Goal: Task Accomplishment & Management: Manage account settings

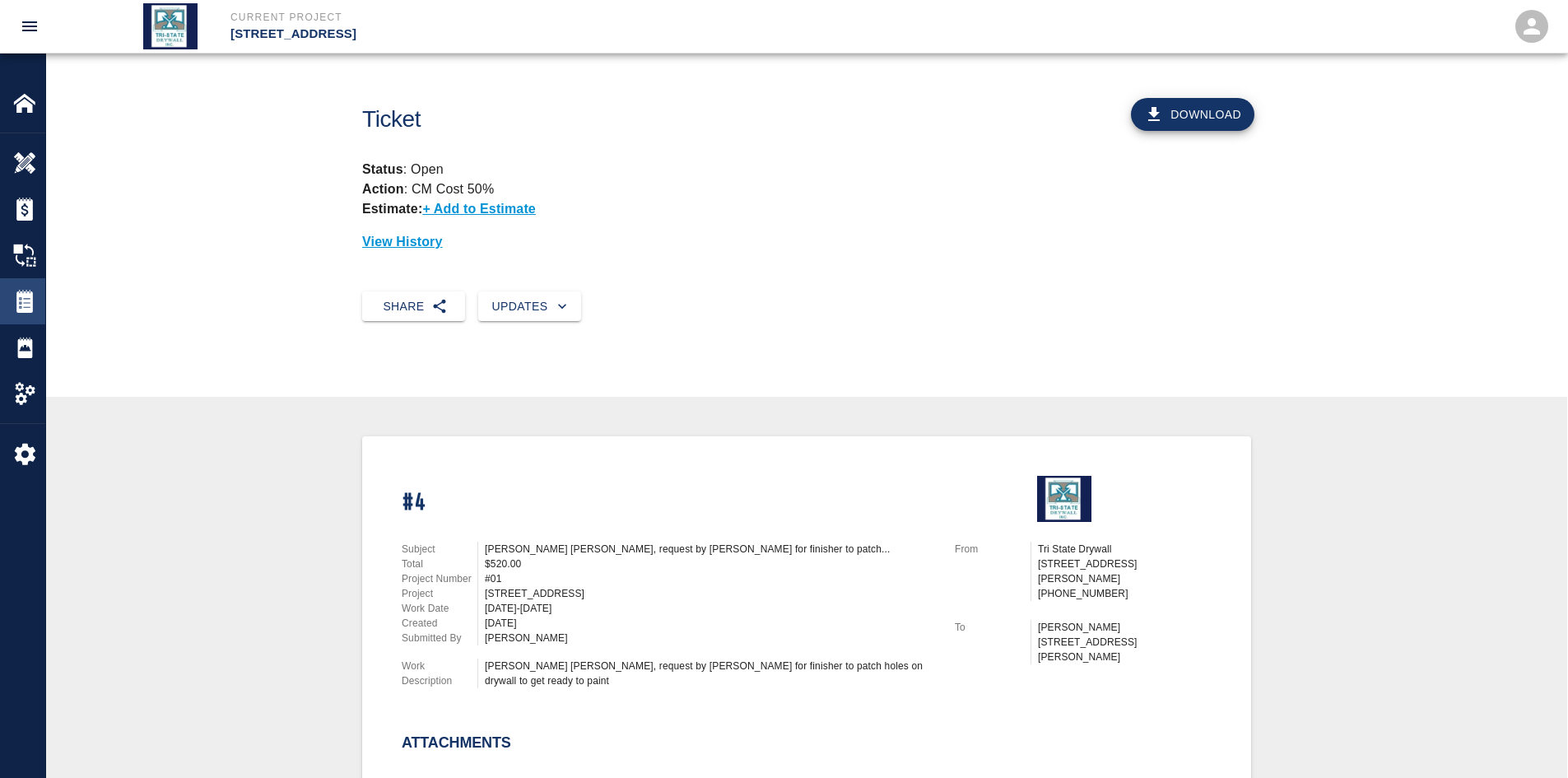
click at [31, 307] on img at bounding box center [25, 301] width 23 height 23
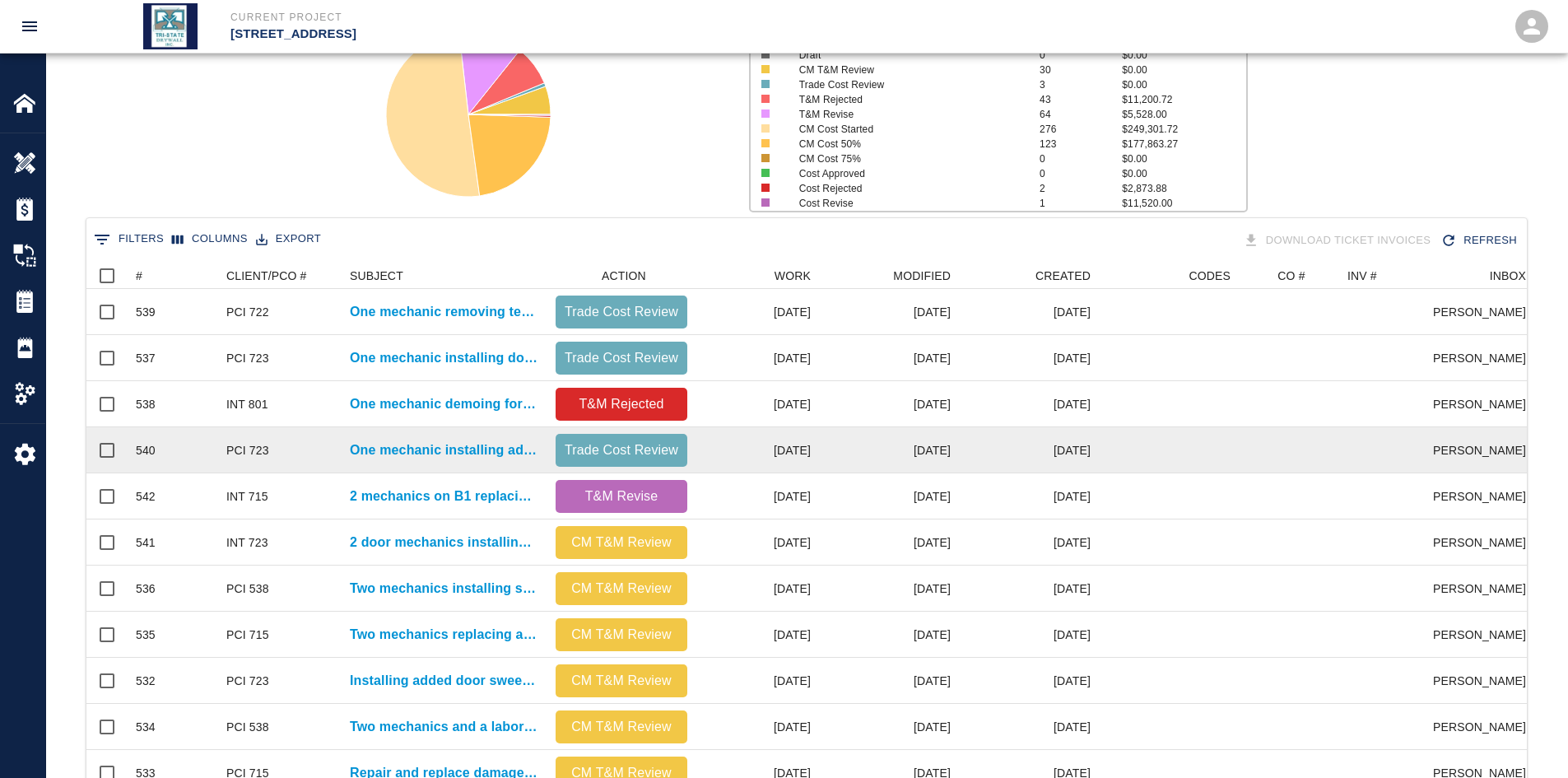
scroll to position [164, 0]
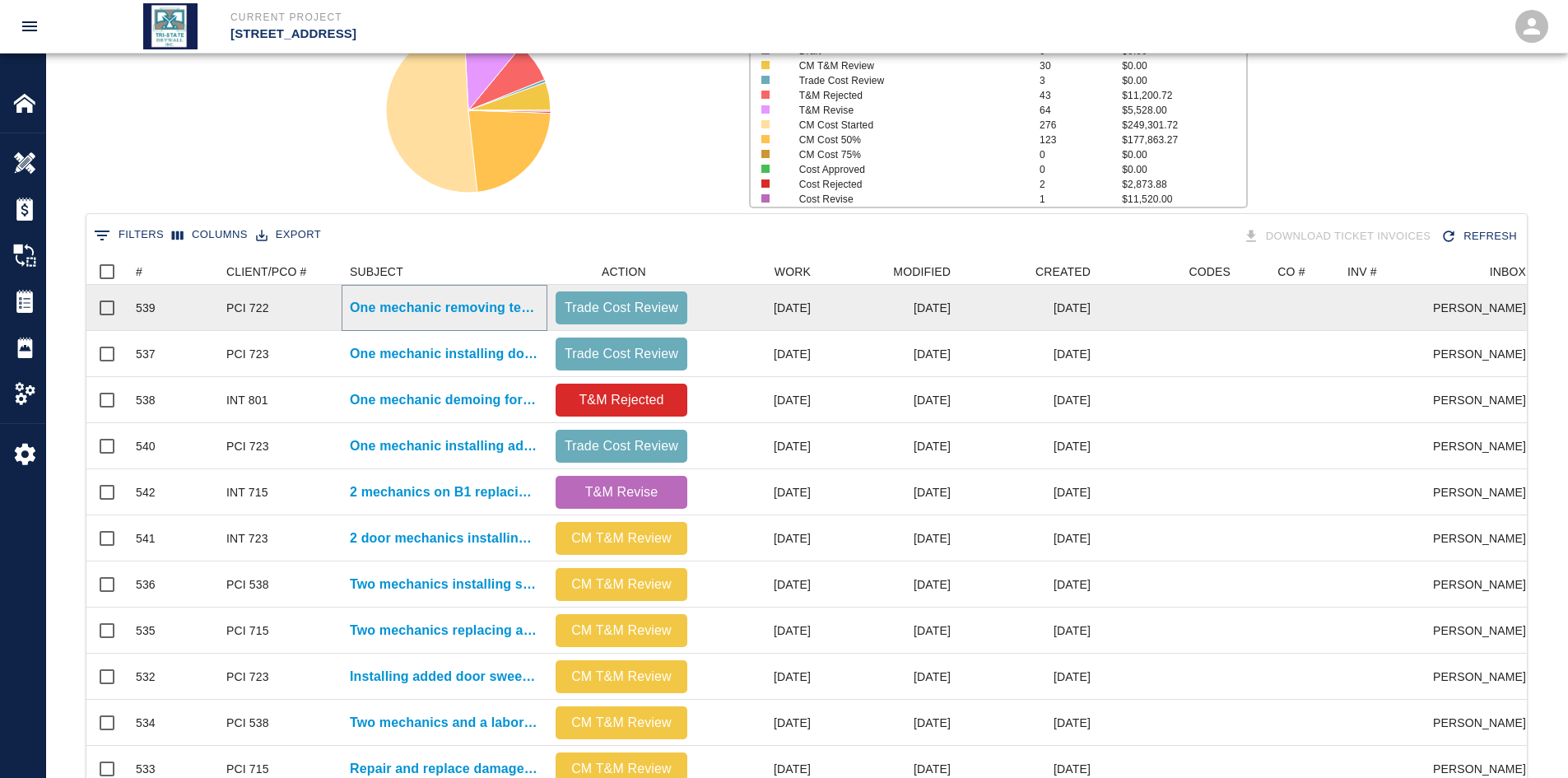
click at [472, 314] on p "One mechanic removing temp door and installing new door and..." at bounding box center [444, 308] width 189 height 20
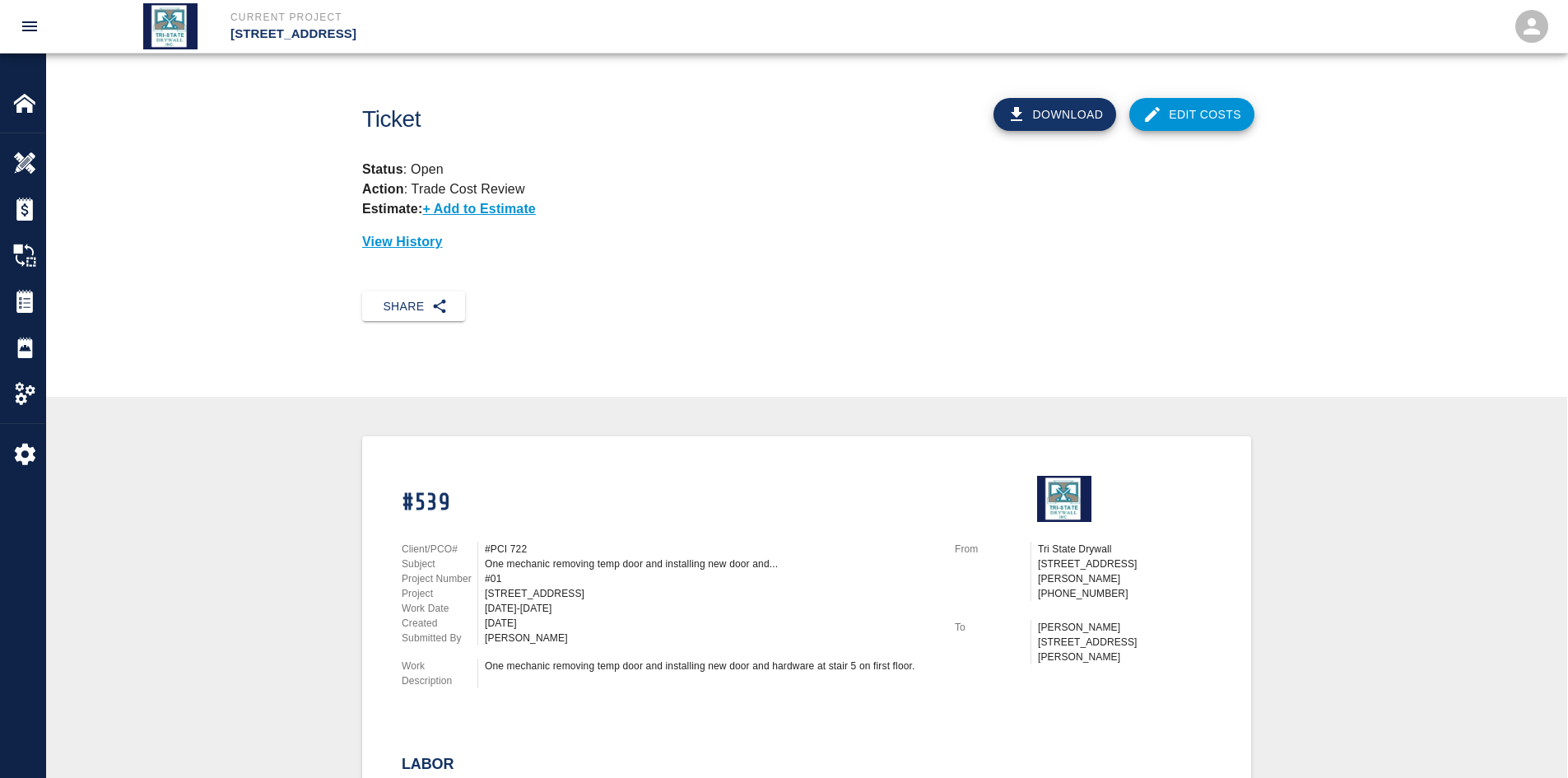
click at [1191, 129] on link "Edit Costs" at bounding box center [1191, 115] width 125 height 33
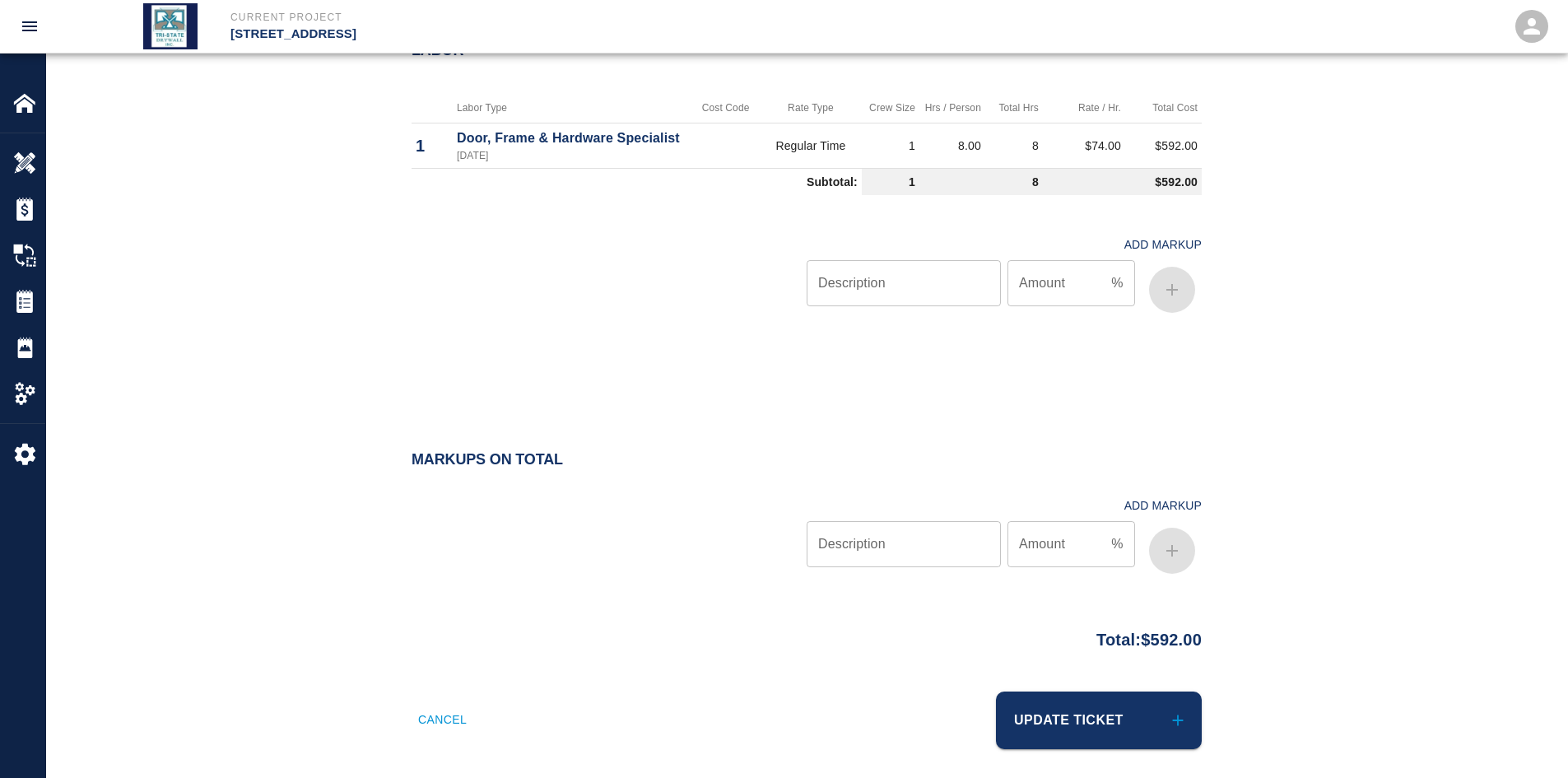
scroll to position [845, 0]
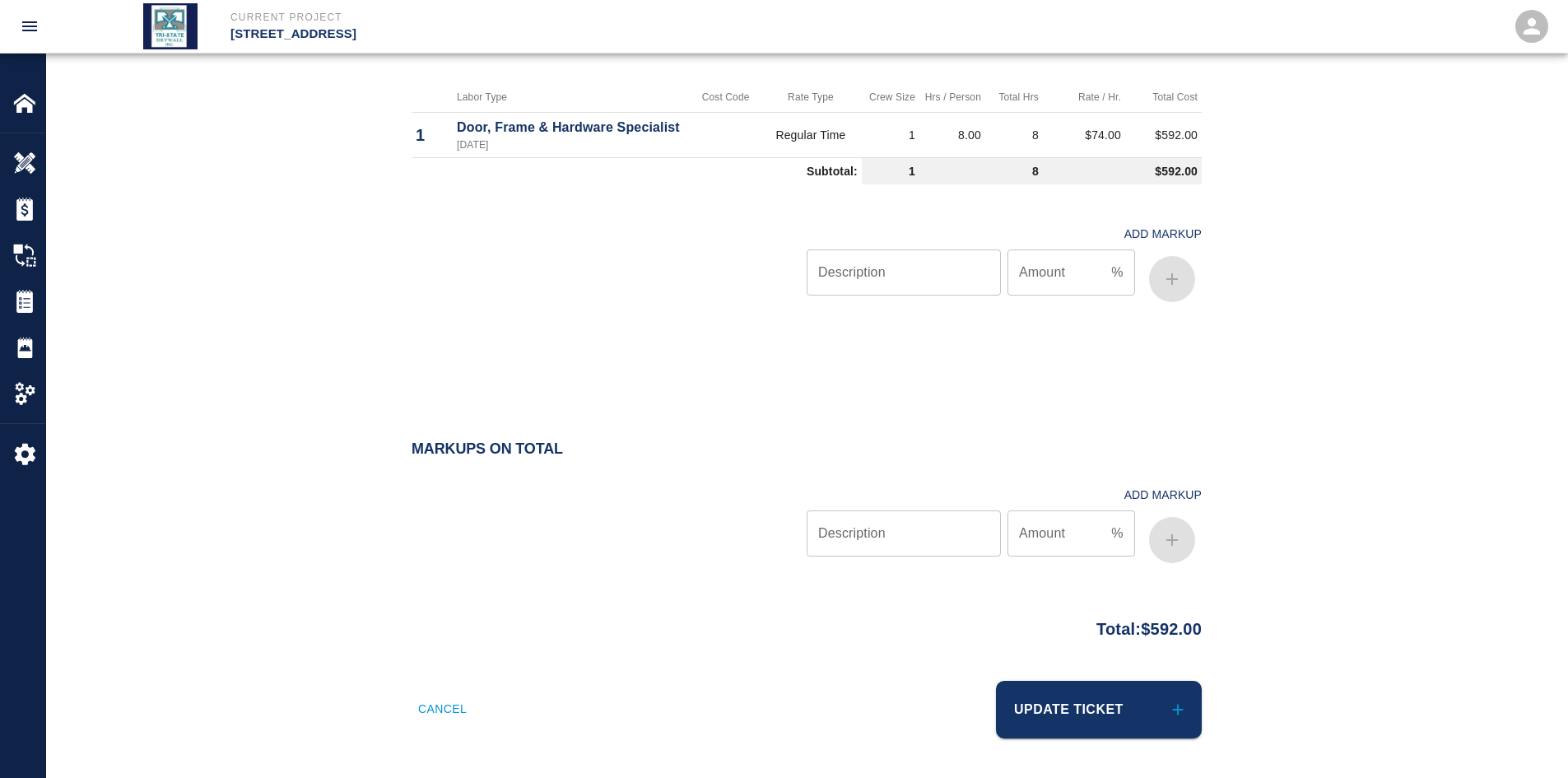
click at [1044, 709] on button "Update Ticket" at bounding box center [1099, 709] width 206 height 58
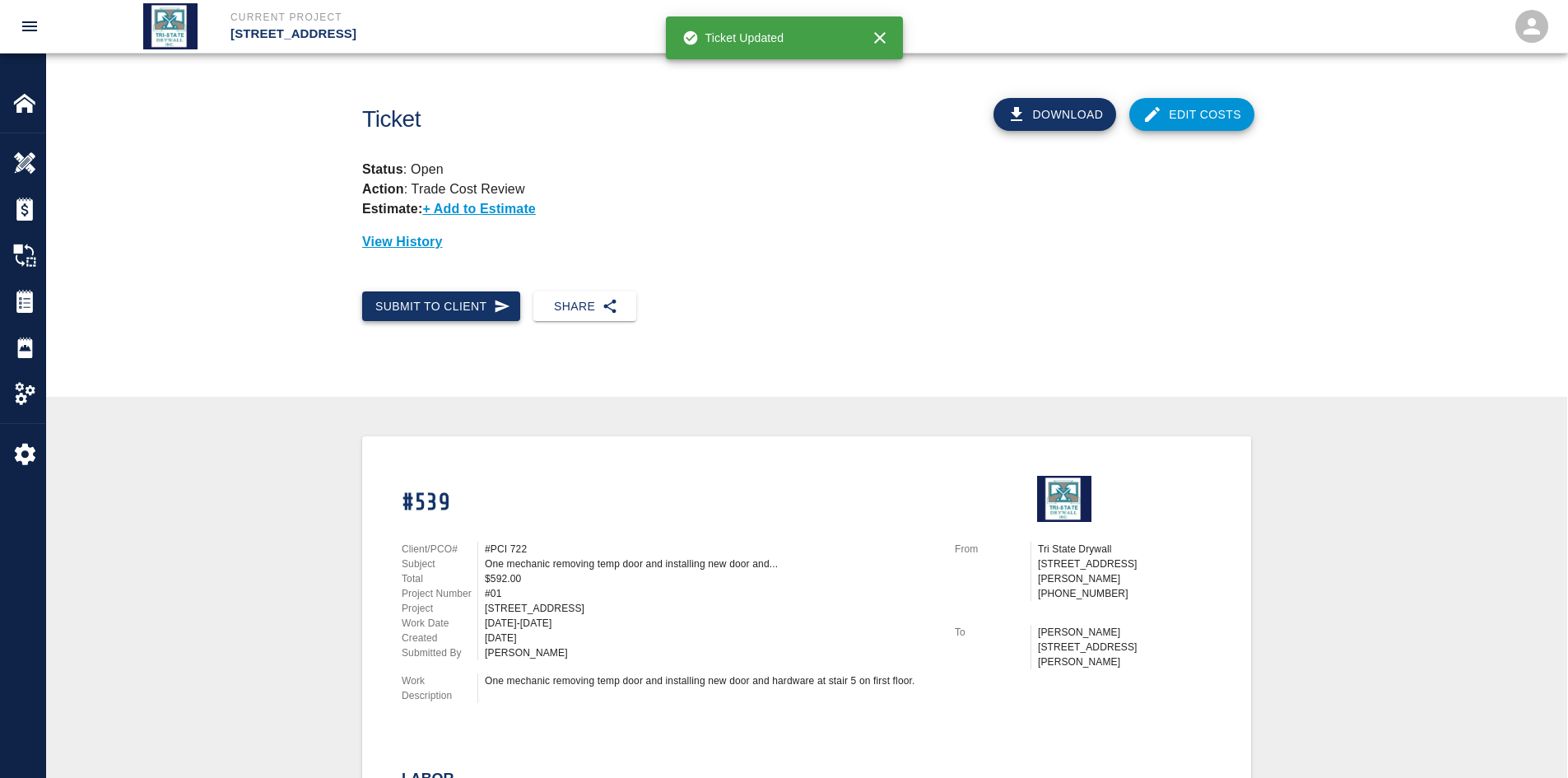
click at [459, 302] on button "Submit to Client" at bounding box center [440, 306] width 158 height 31
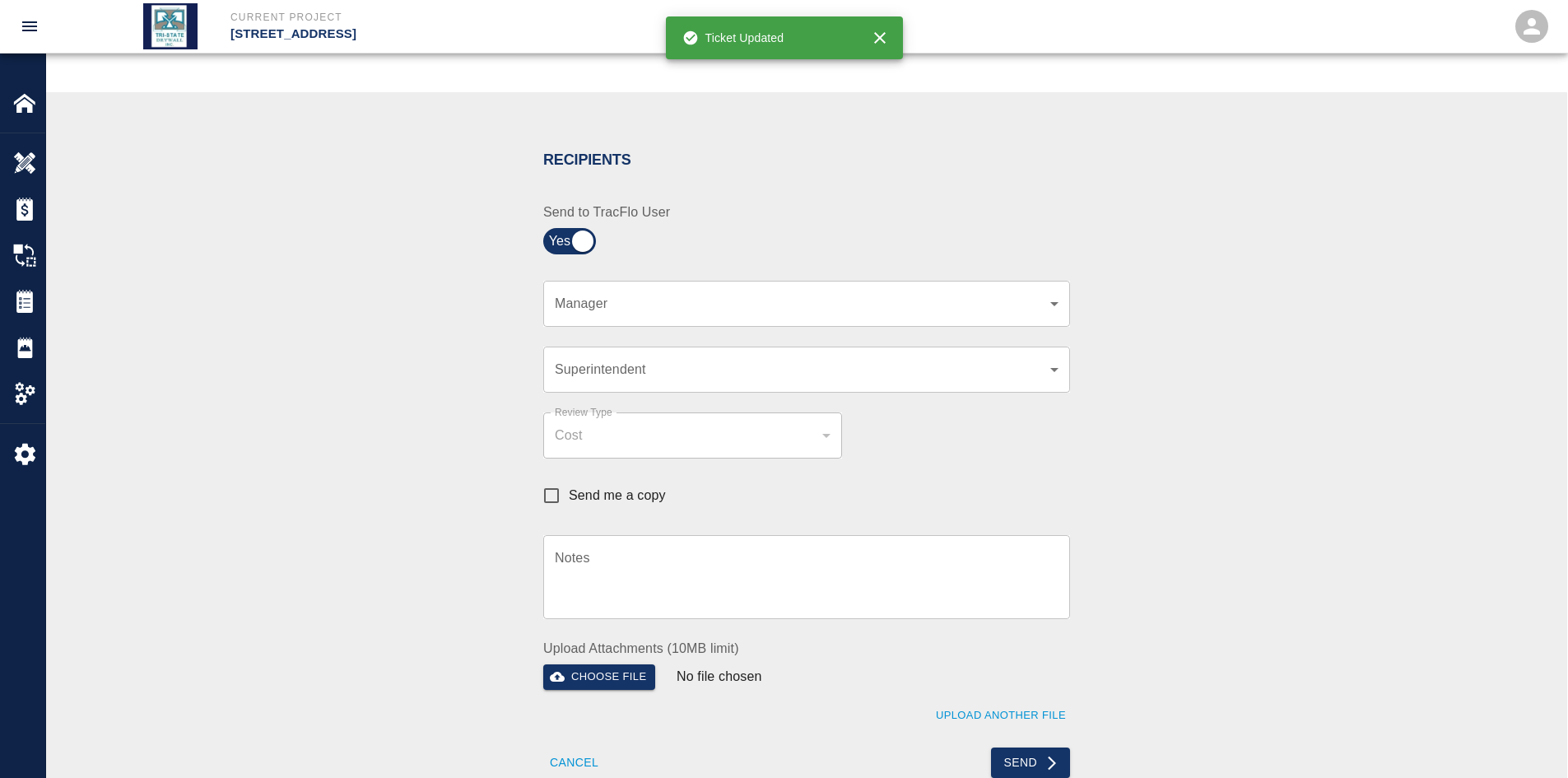
scroll to position [274, 0]
click at [1044, 301] on body "Current Project [STREET_ADDRESS] Home [STREET_ADDRESS] Overview Estimates Chang…" at bounding box center [784, 115] width 1568 height 778
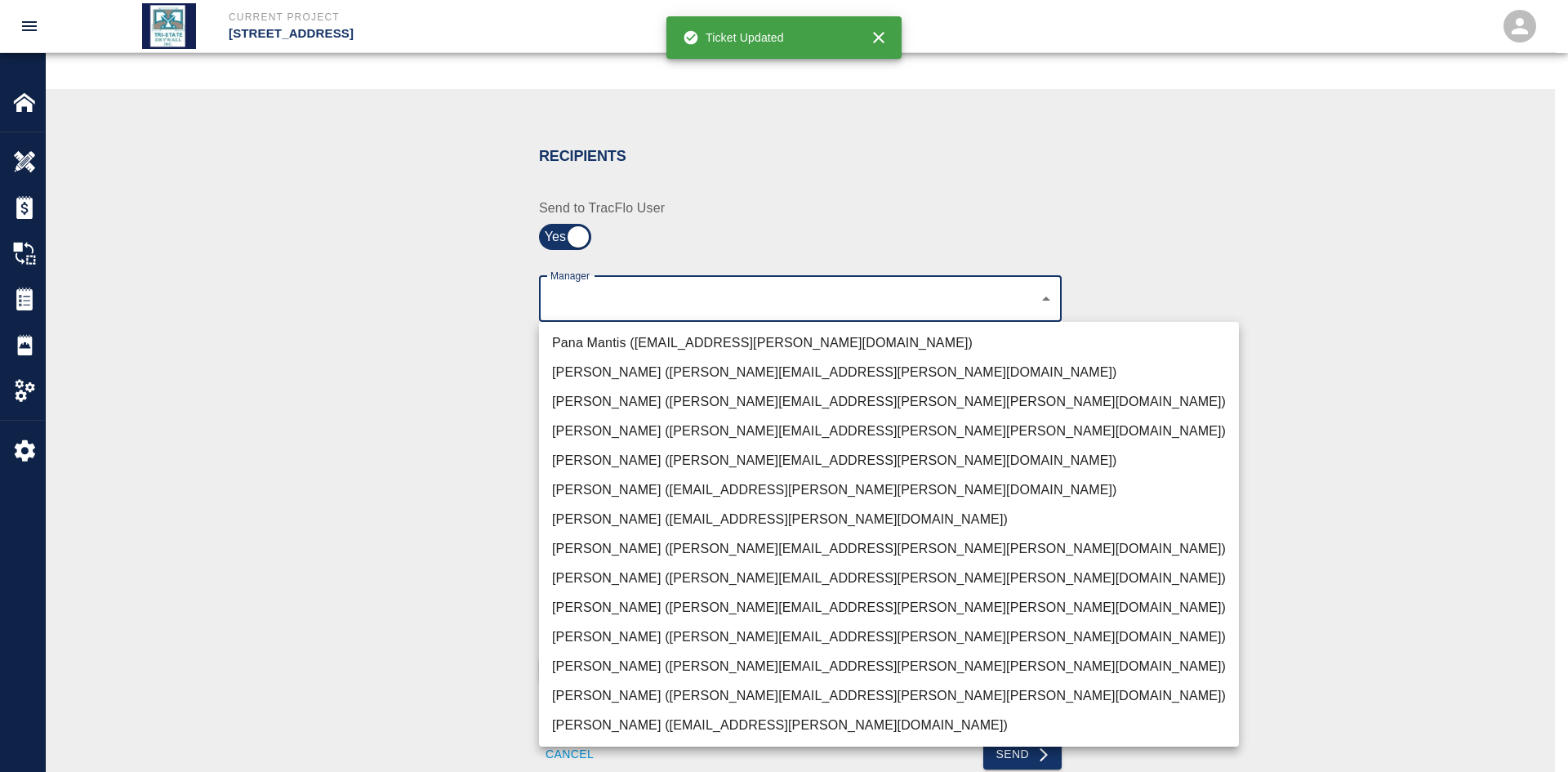
click at [592, 698] on li "[PERSON_NAME] ([PERSON_NAME][EMAIL_ADDRESS][PERSON_NAME][PERSON_NAME][DOMAIN_NA…" at bounding box center [889, 696] width 700 height 30
type input "f2151df9-a33d-4239-98b3-85d2c5195f79"
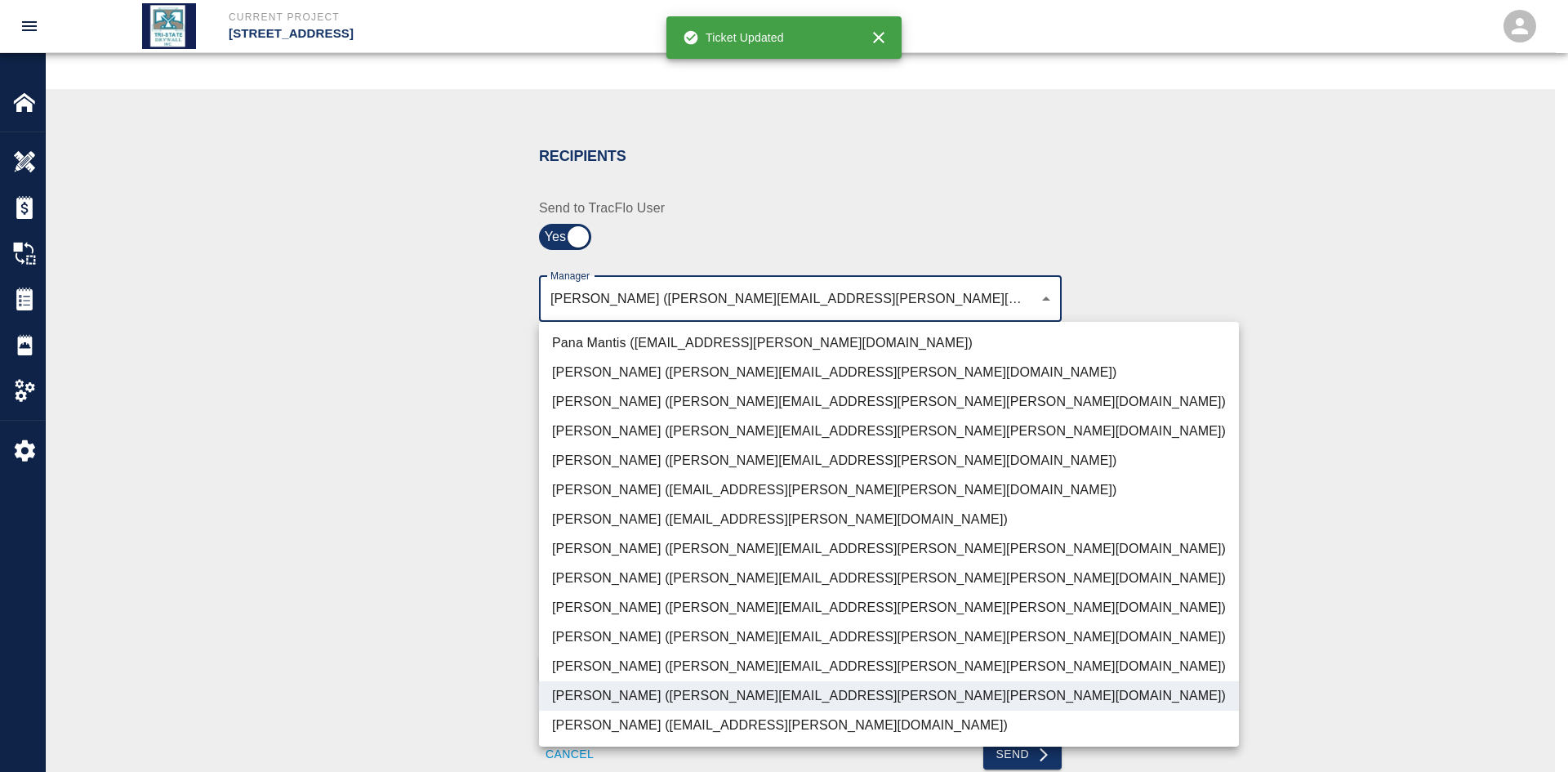
drag, startPoint x: 481, startPoint y: 656, endPoint x: 485, endPoint y: 643, distance: 13.6
click at [481, 656] on div at bounding box center [784, 386] width 1568 height 772
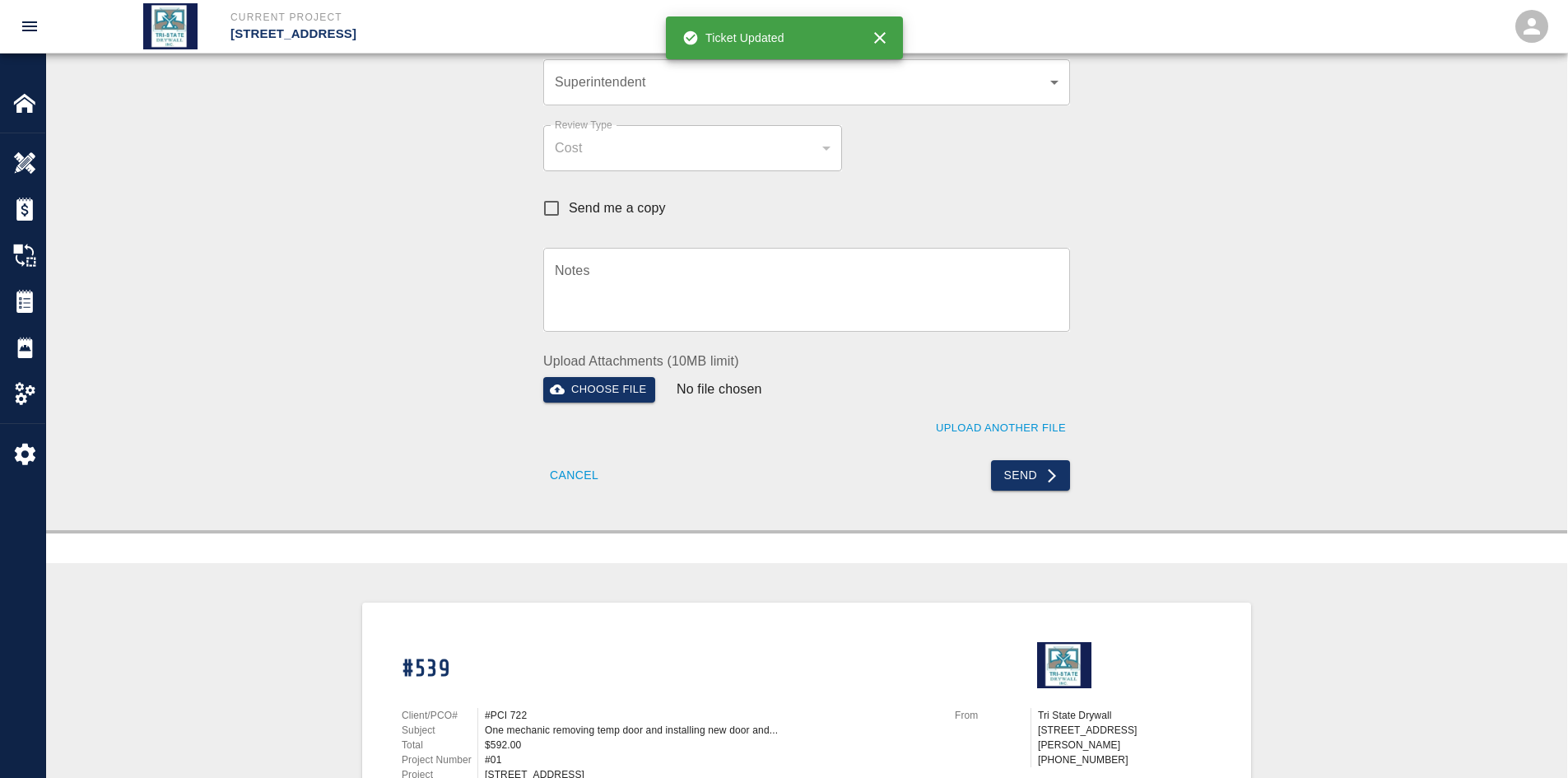
scroll to position [603, 0]
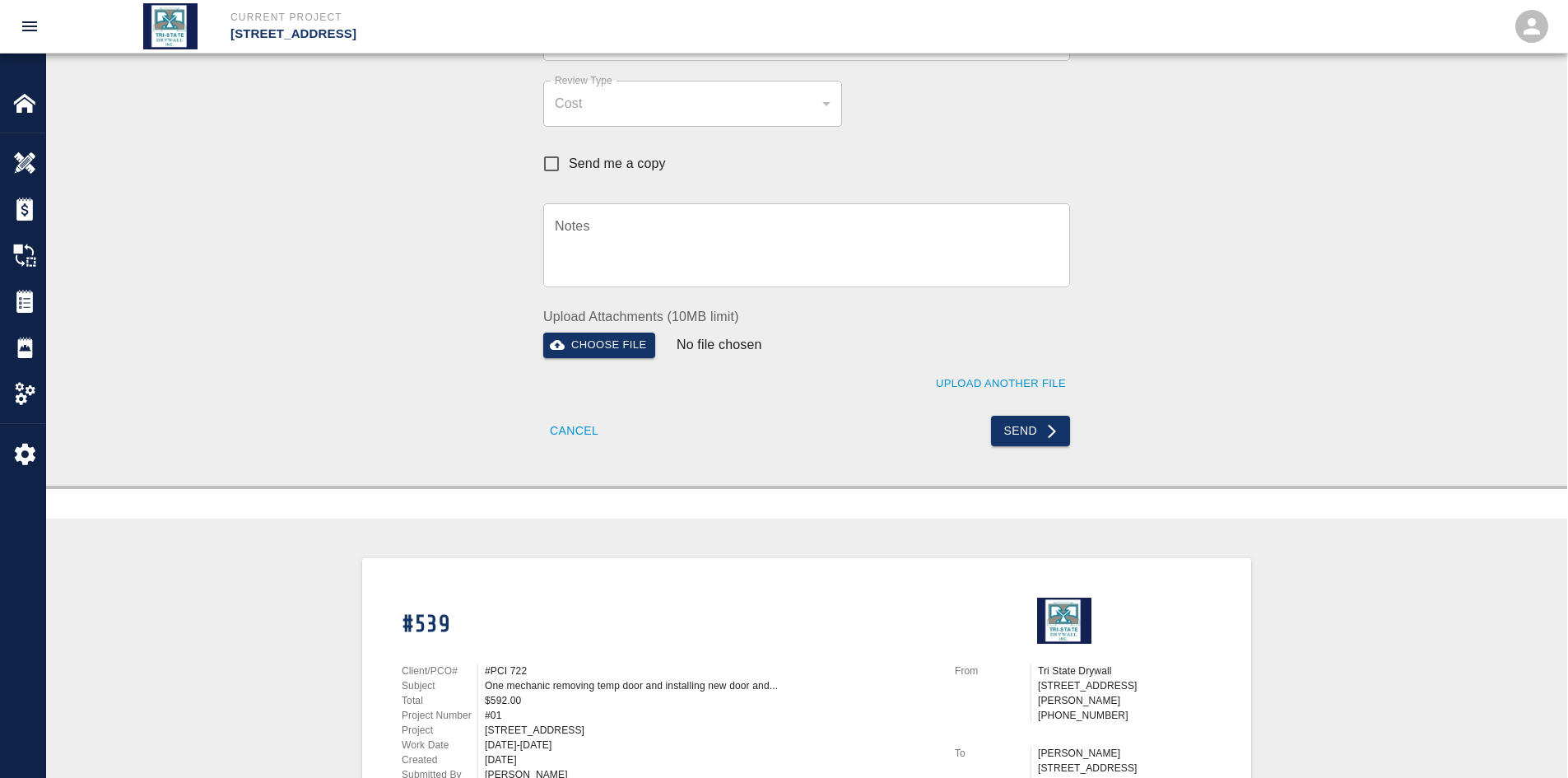
click at [1020, 435] on button "Send" at bounding box center [1031, 430] width 80 height 31
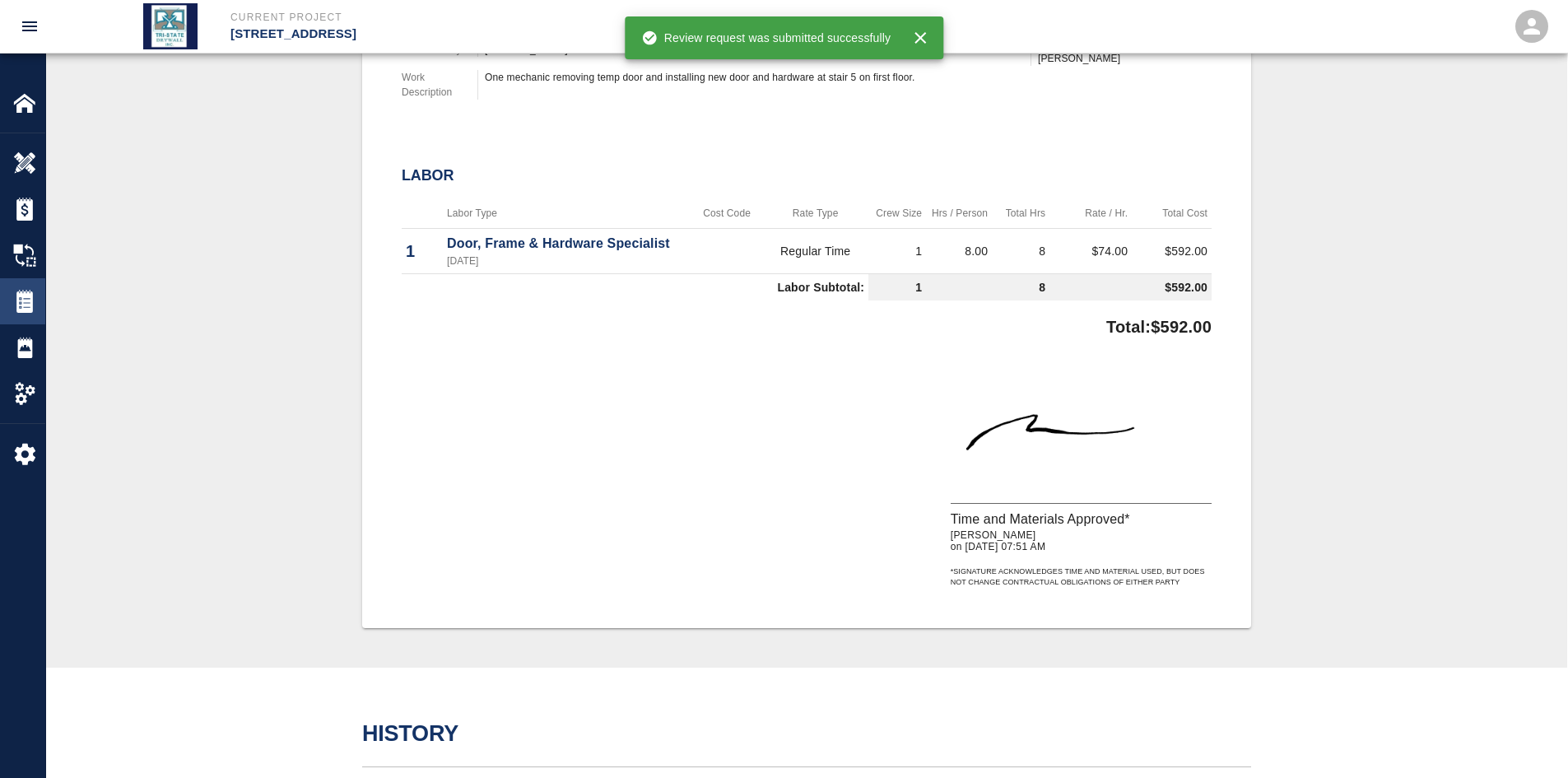
click at [20, 296] on img at bounding box center [25, 301] width 23 height 23
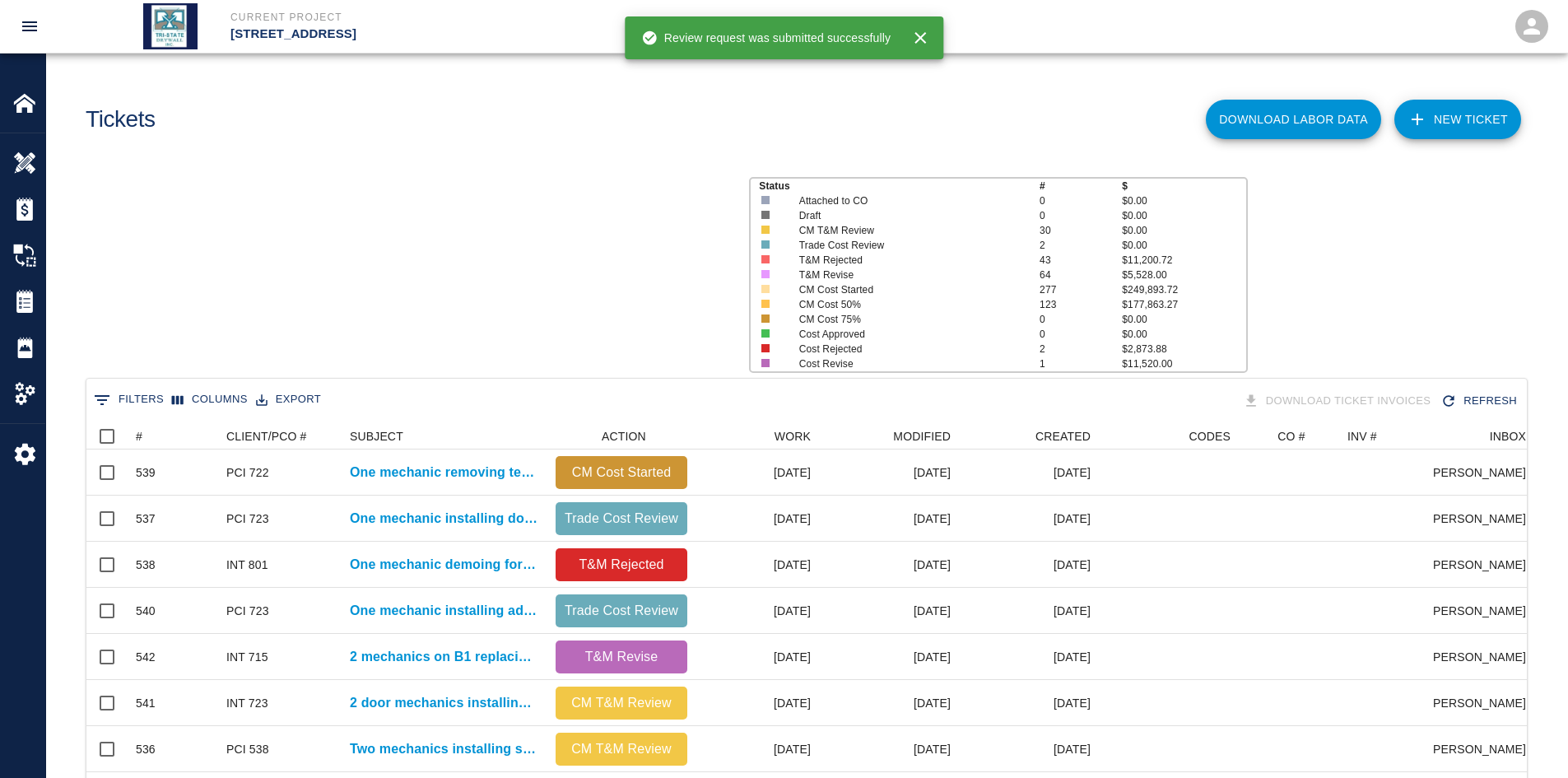
scroll to position [948, 1428]
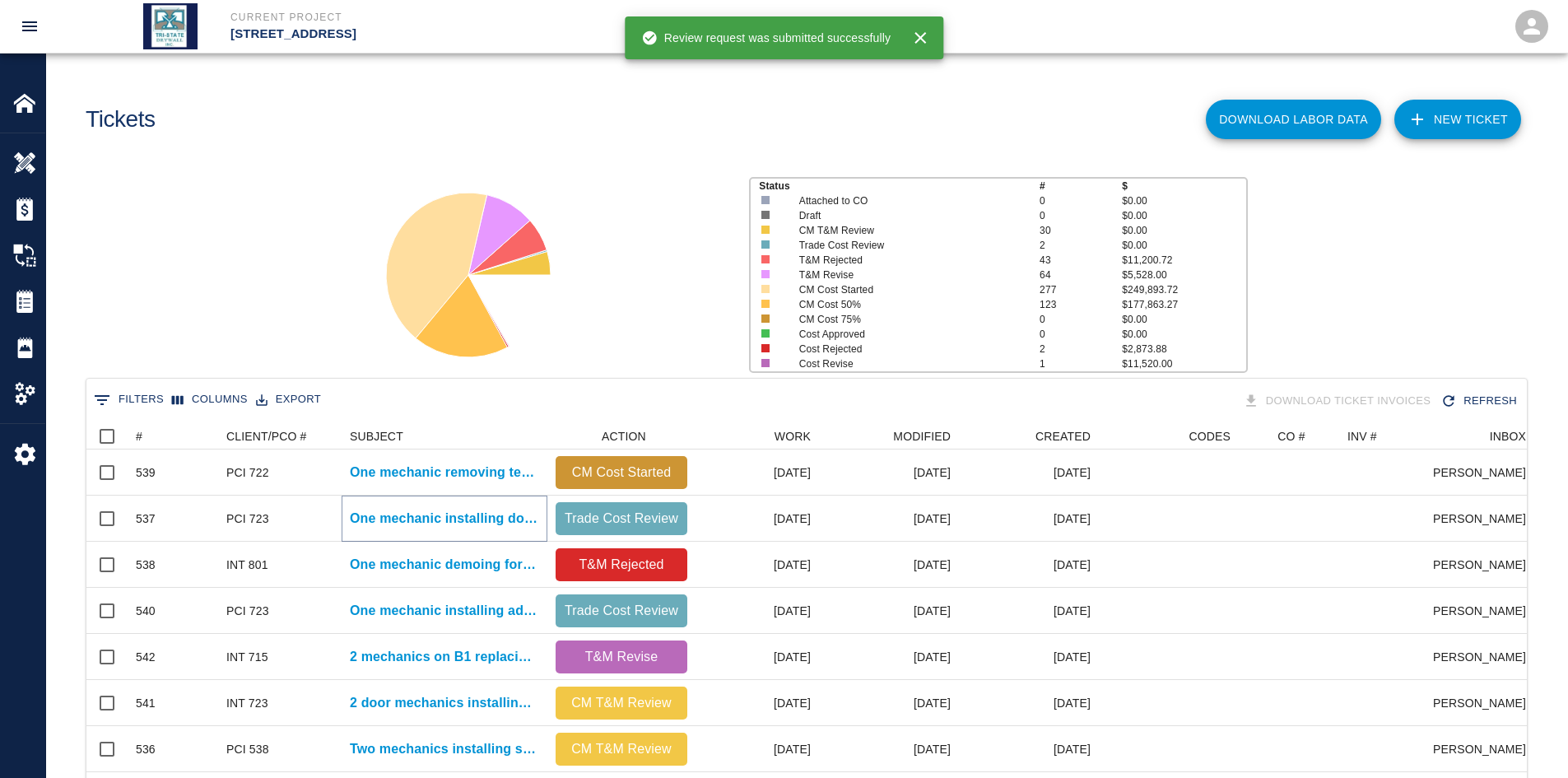
click at [471, 518] on p "One mechanic installing door sweeps and gaskets added in single..." at bounding box center [444, 519] width 189 height 20
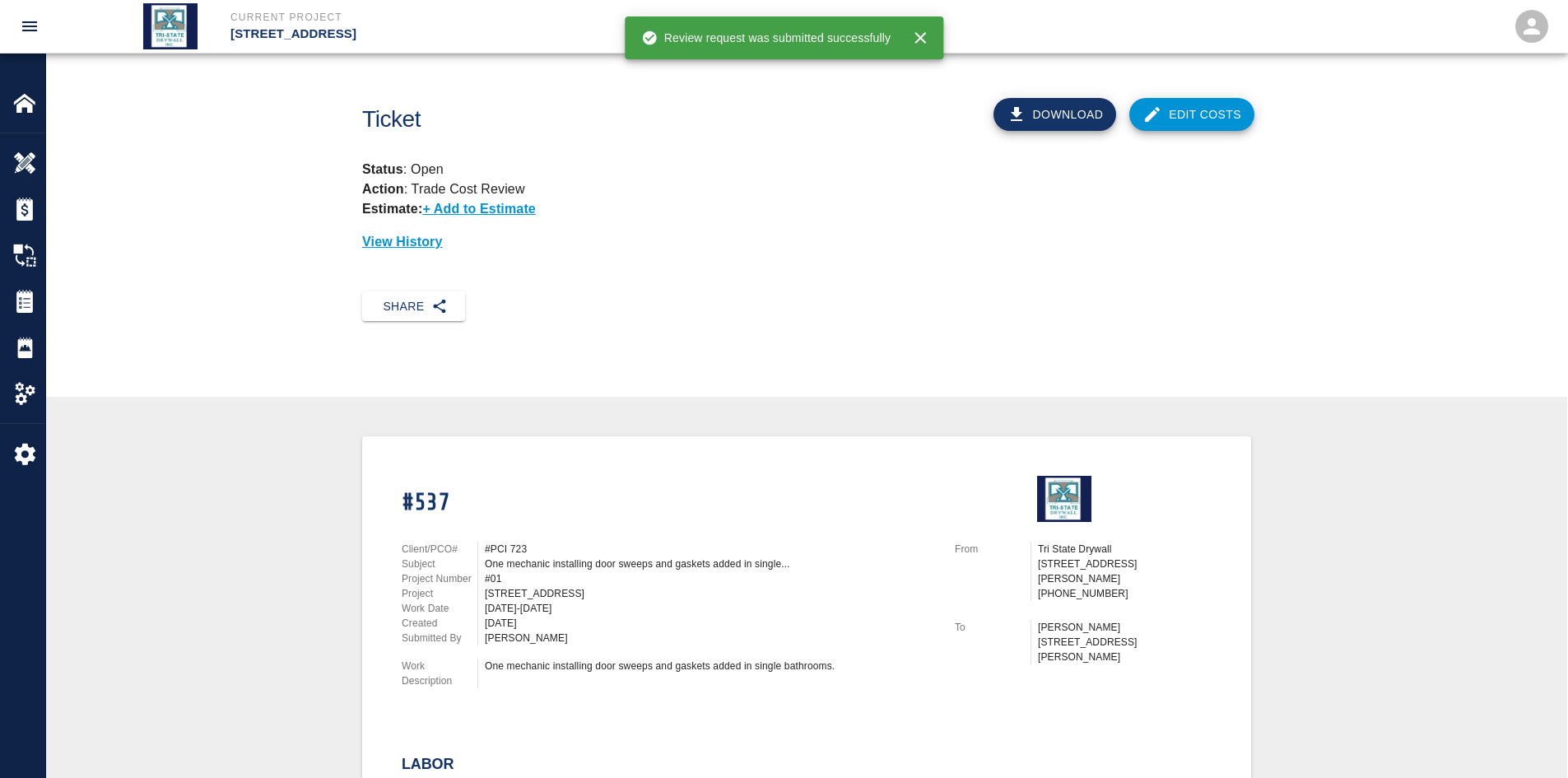
click at [1165, 111] on link "Edit Costs" at bounding box center [1191, 115] width 125 height 33
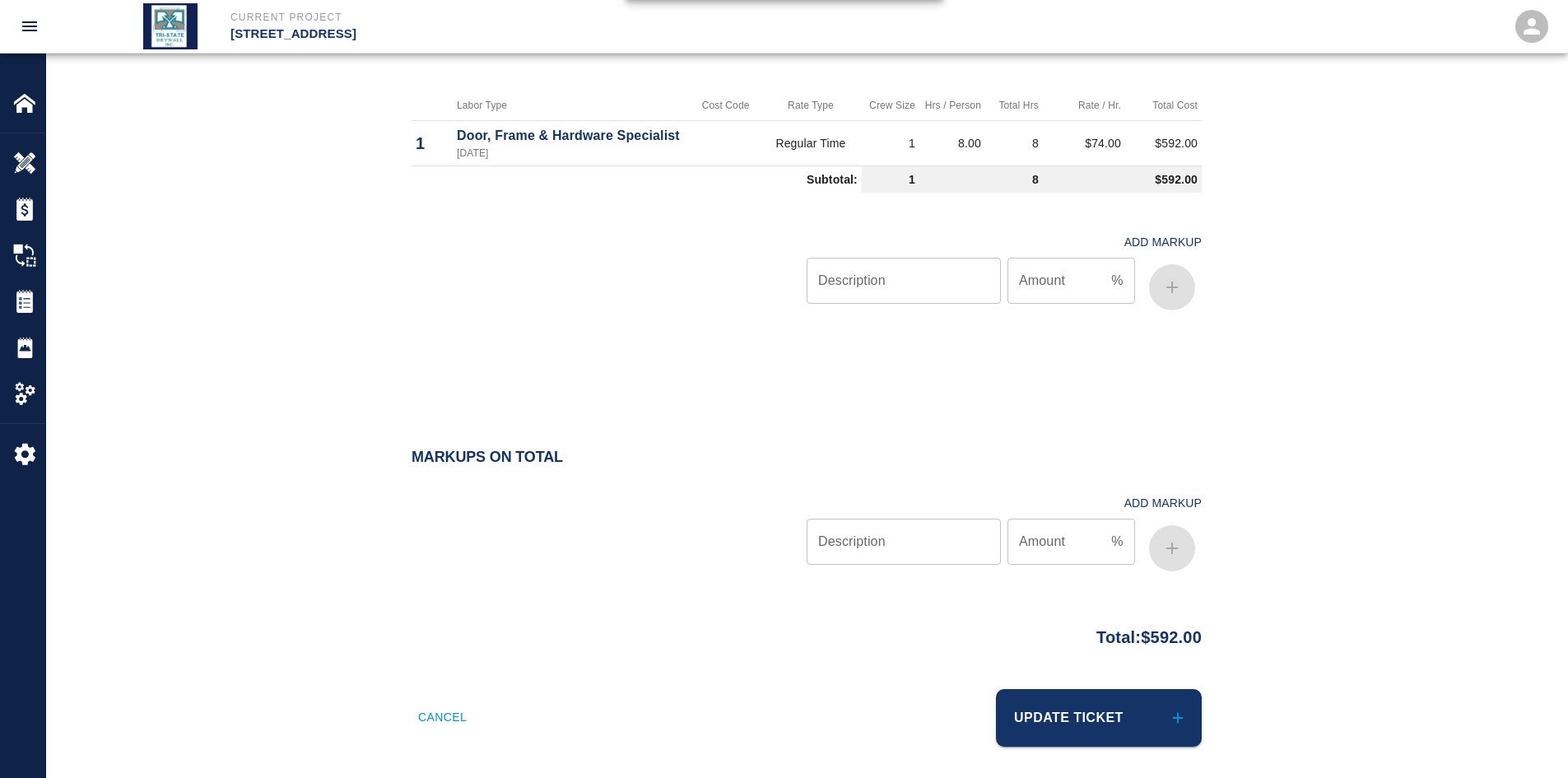
scroll to position [845, 0]
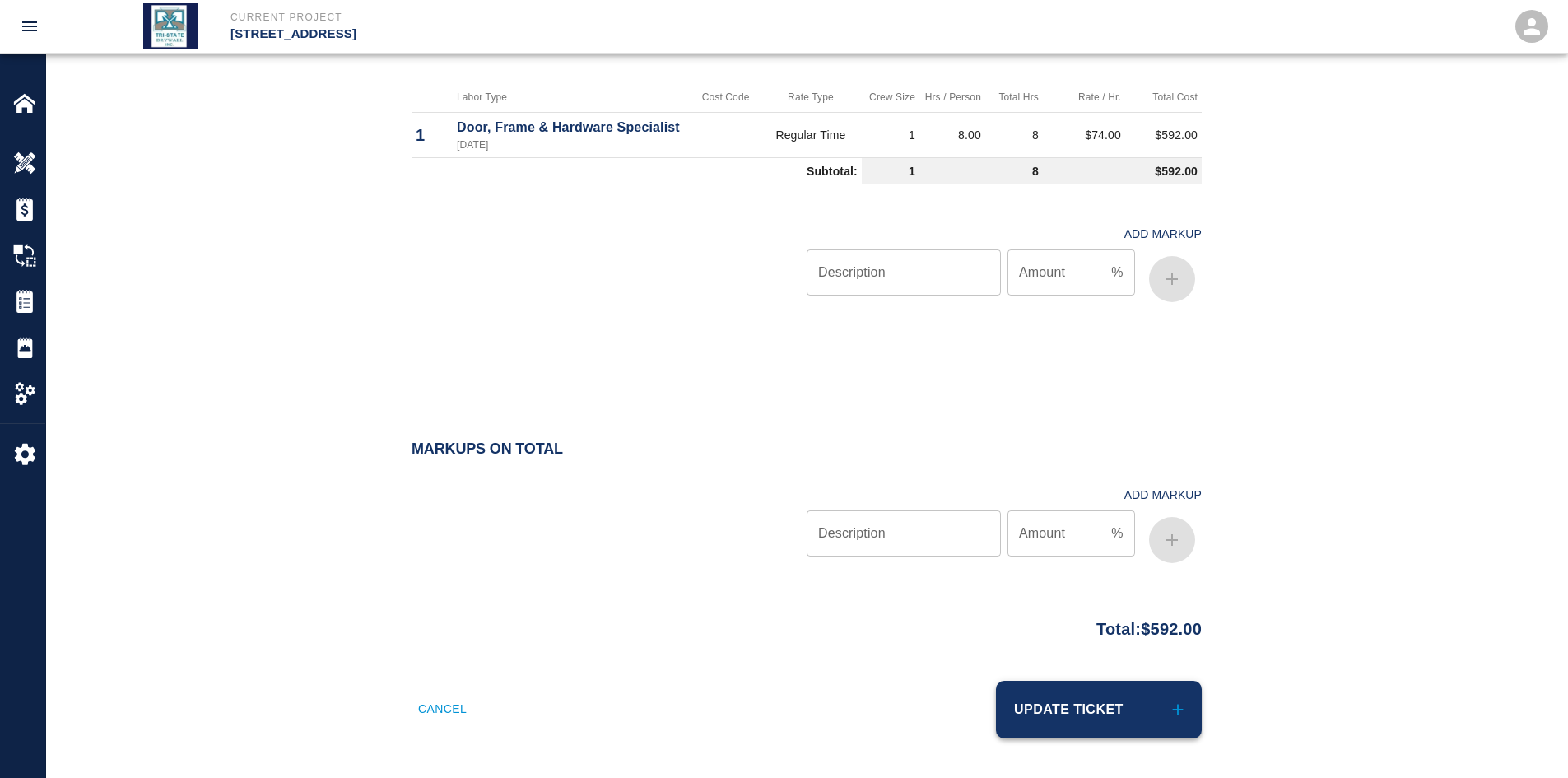
click at [1060, 686] on button "Update Ticket" at bounding box center [1099, 709] width 206 height 58
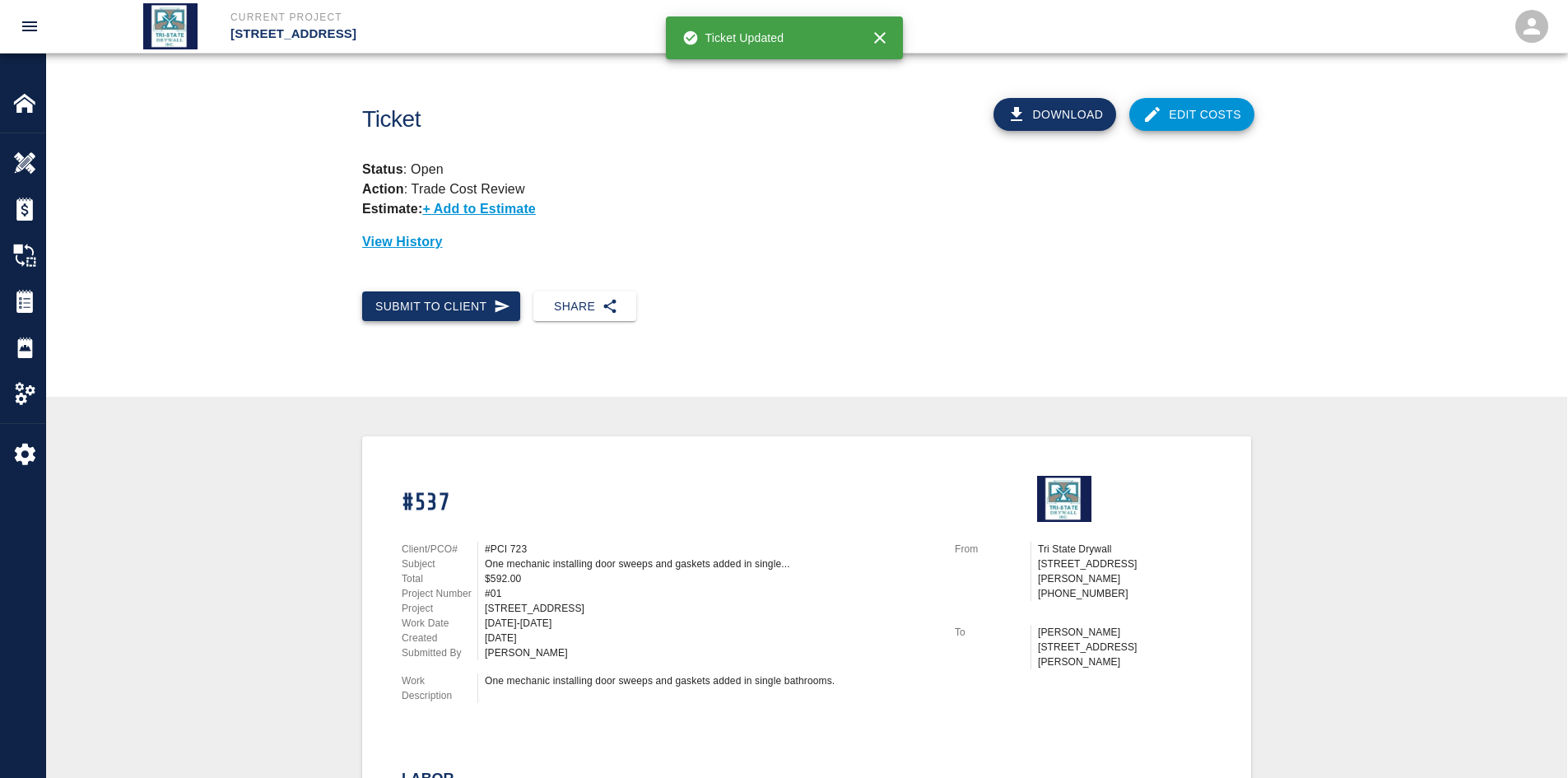
click at [444, 296] on button "Submit to Client" at bounding box center [440, 306] width 158 height 31
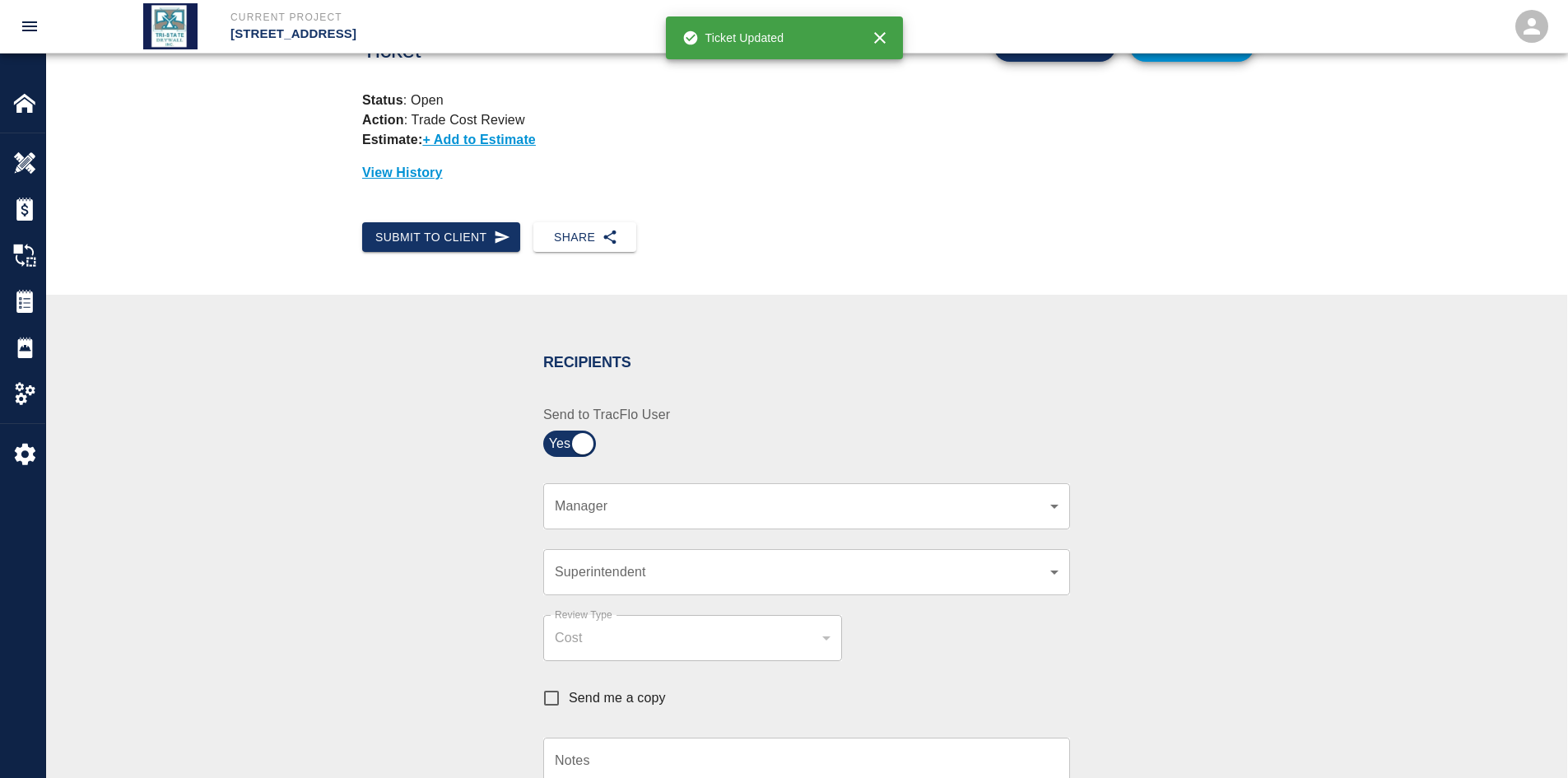
scroll to position [330, 0]
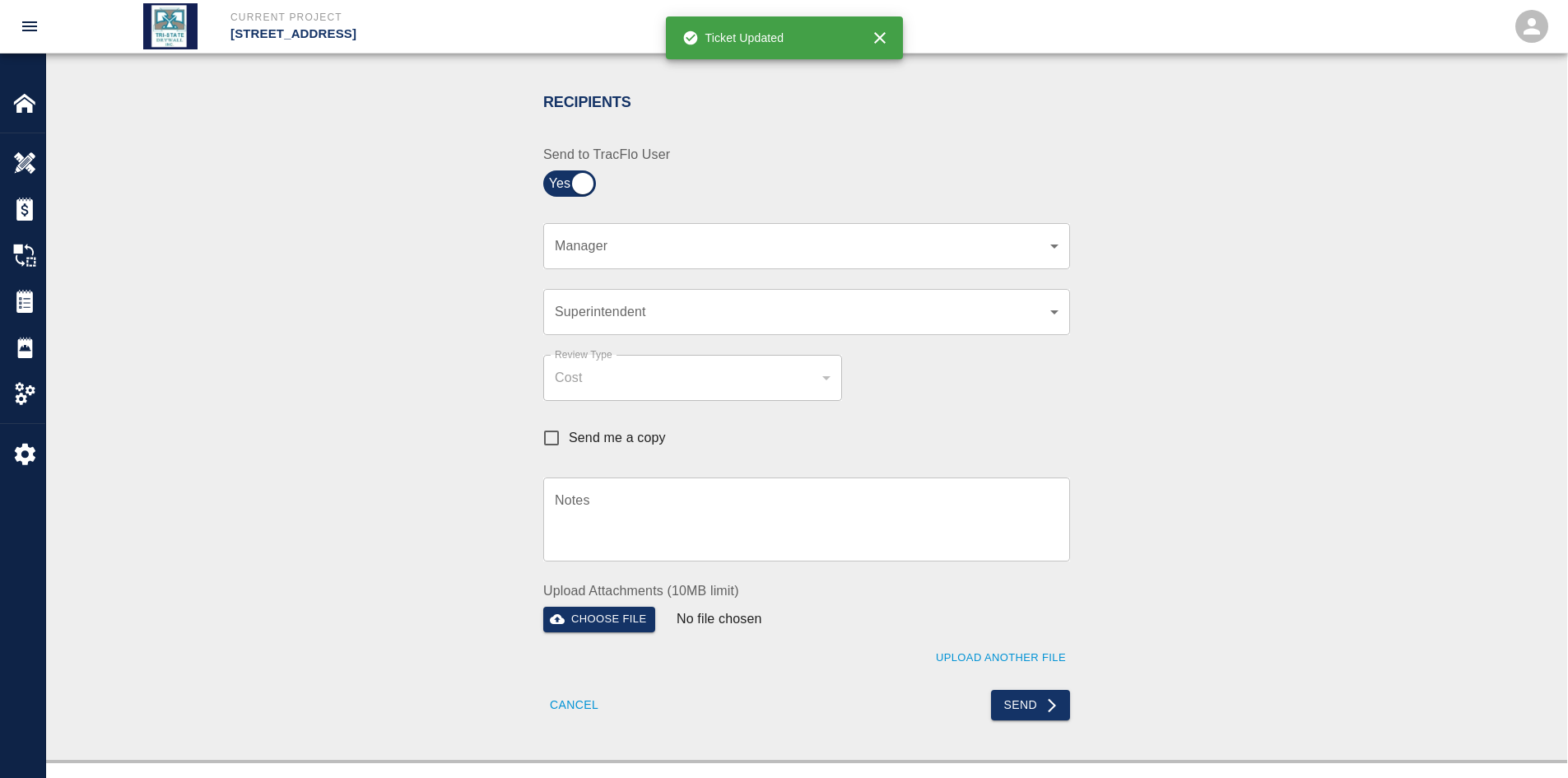
click at [976, 259] on div "​ Manager" at bounding box center [807, 246] width 527 height 46
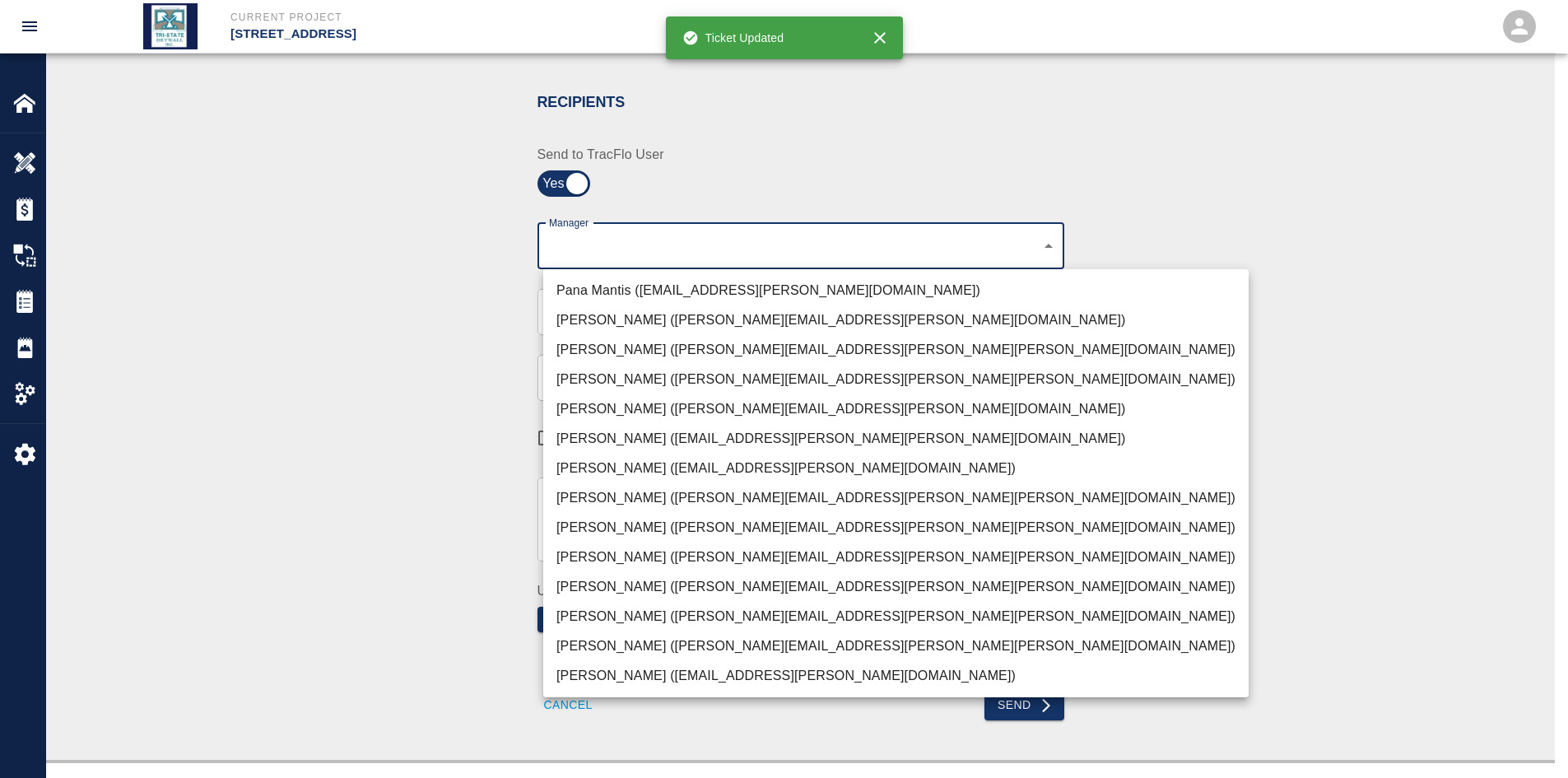
click at [1044, 253] on body "Current Project [STREET_ADDRESS] Home [STREET_ADDRESS] Overview Estimates Chang…" at bounding box center [784, 59] width 1568 height 778
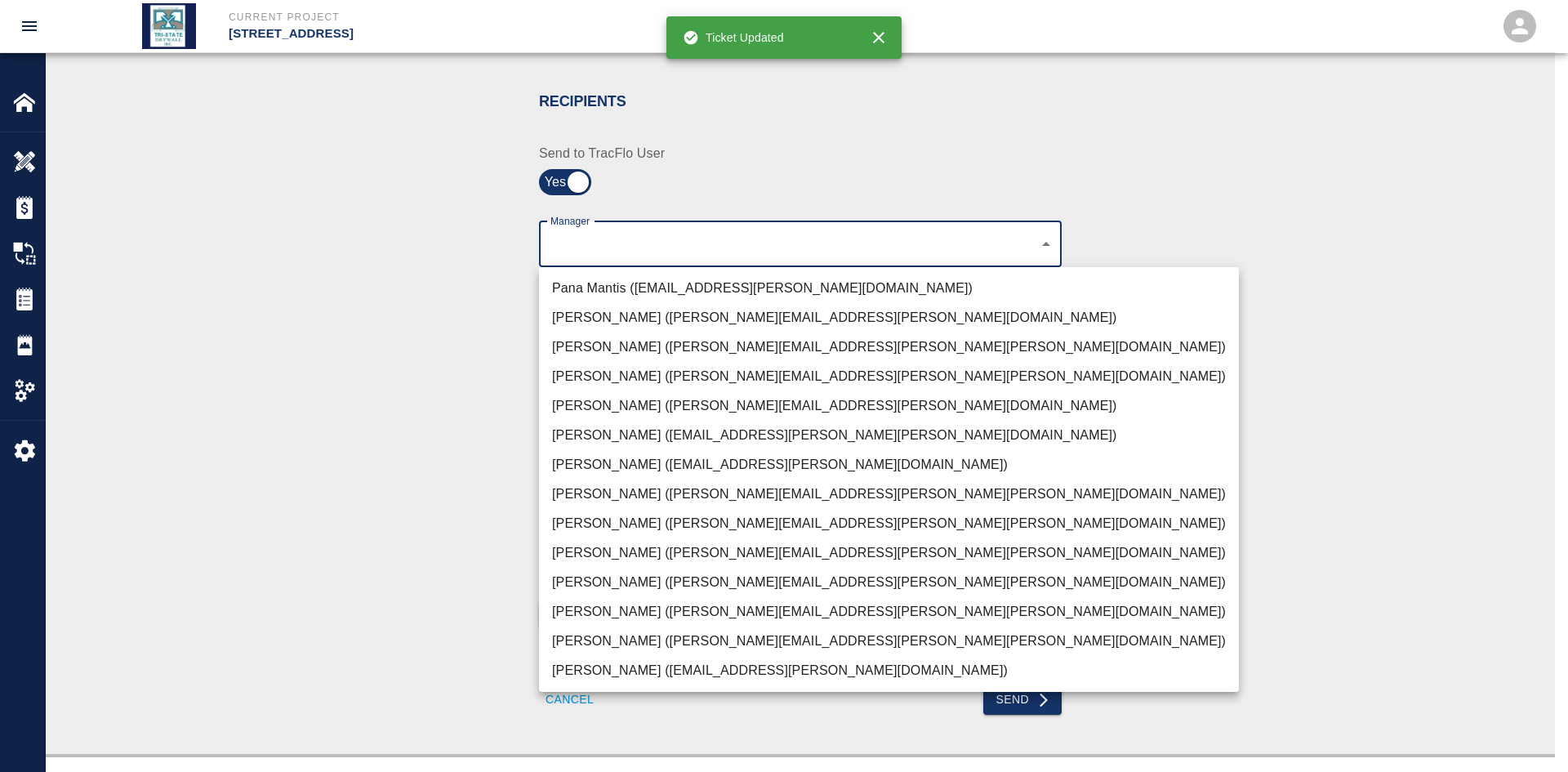
click at [644, 647] on li "[PERSON_NAME] ([PERSON_NAME][EMAIL_ADDRESS][PERSON_NAME][PERSON_NAME][DOMAIN_NA…" at bounding box center [889, 641] width 700 height 30
type input "f2151df9-a33d-4239-98b3-85d2c5195f79"
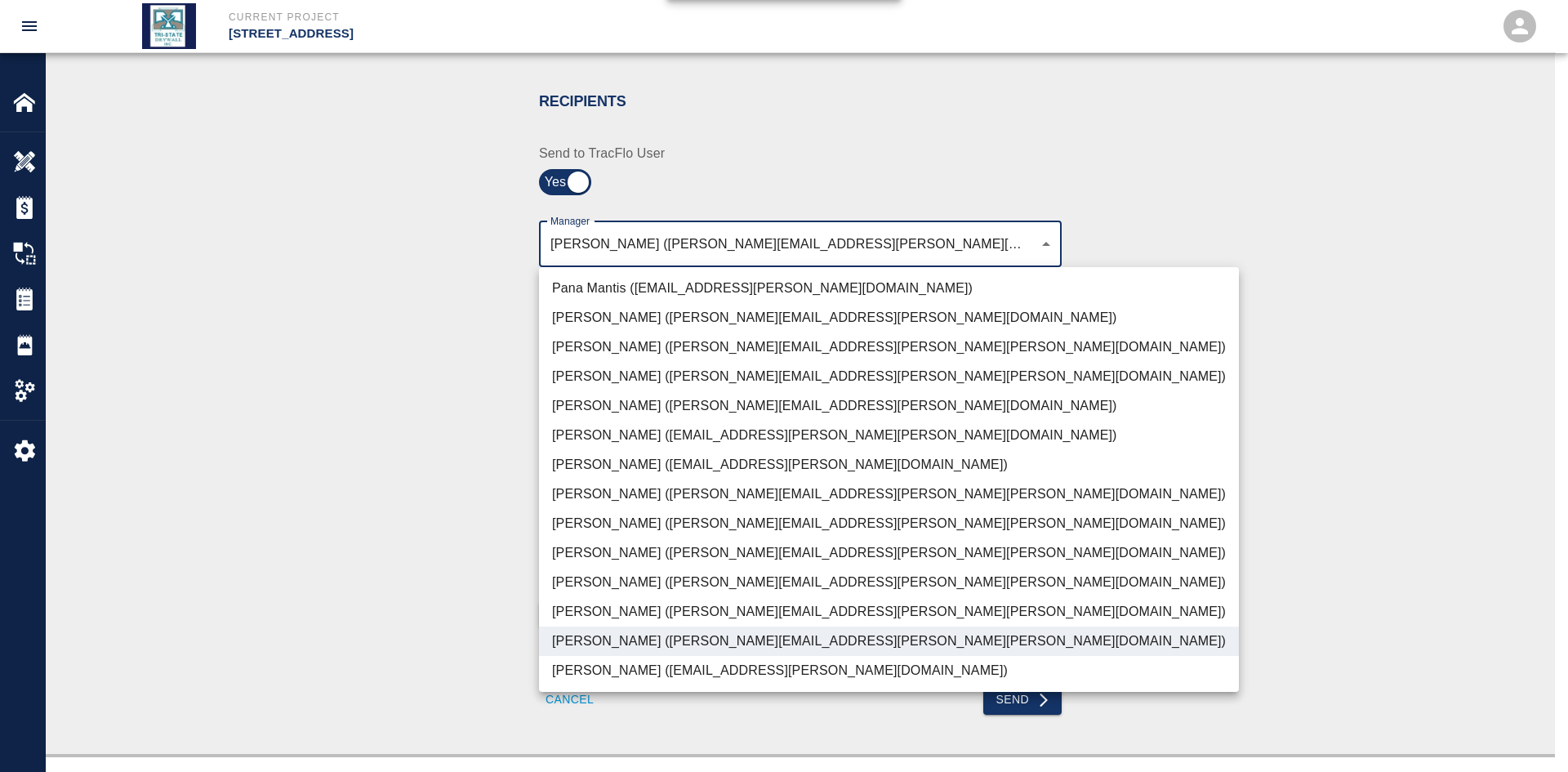
click at [454, 590] on div at bounding box center [784, 386] width 1568 height 772
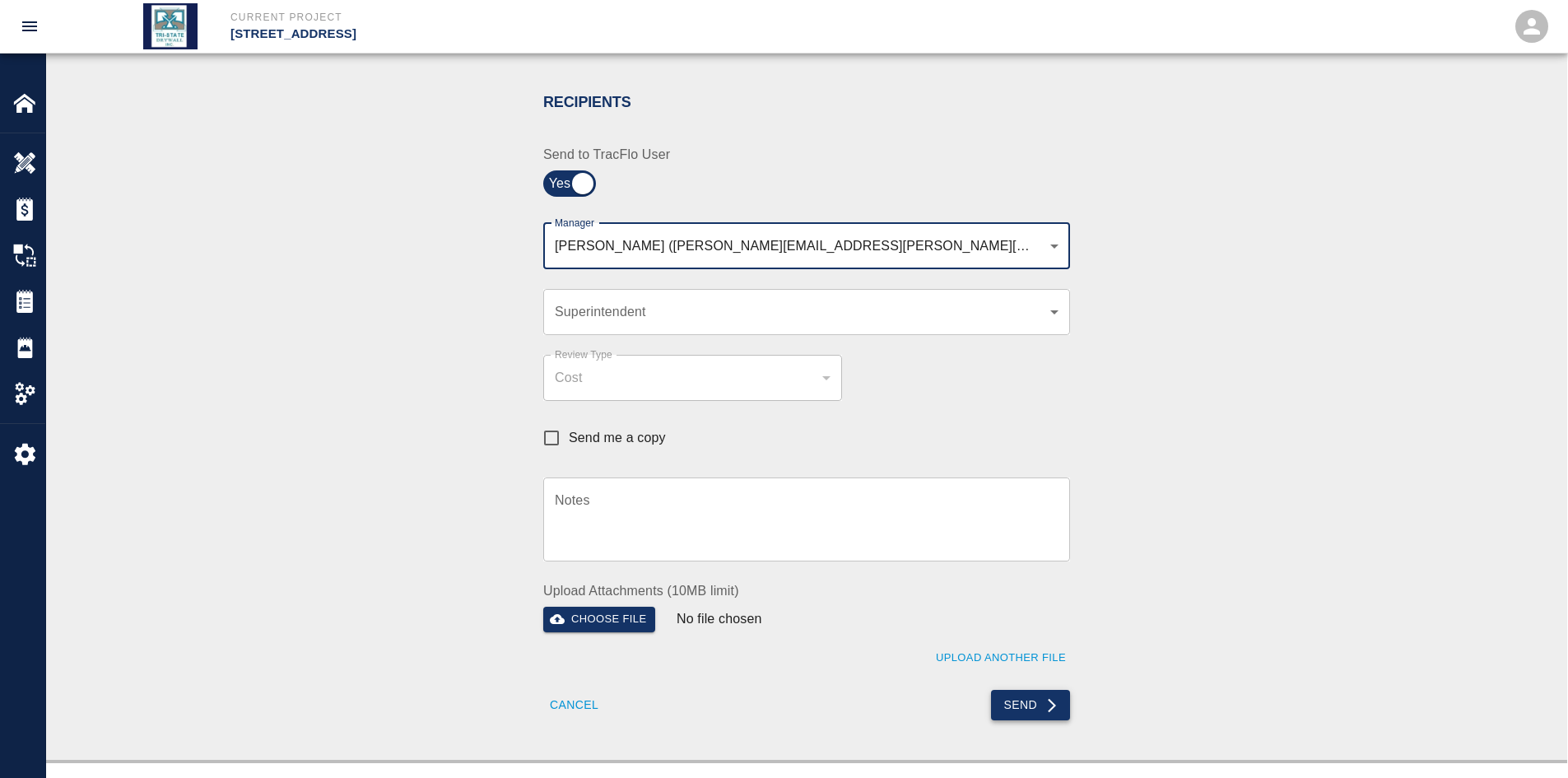
click at [1014, 700] on button "Send" at bounding box center [1031, 704] width 80 height 31
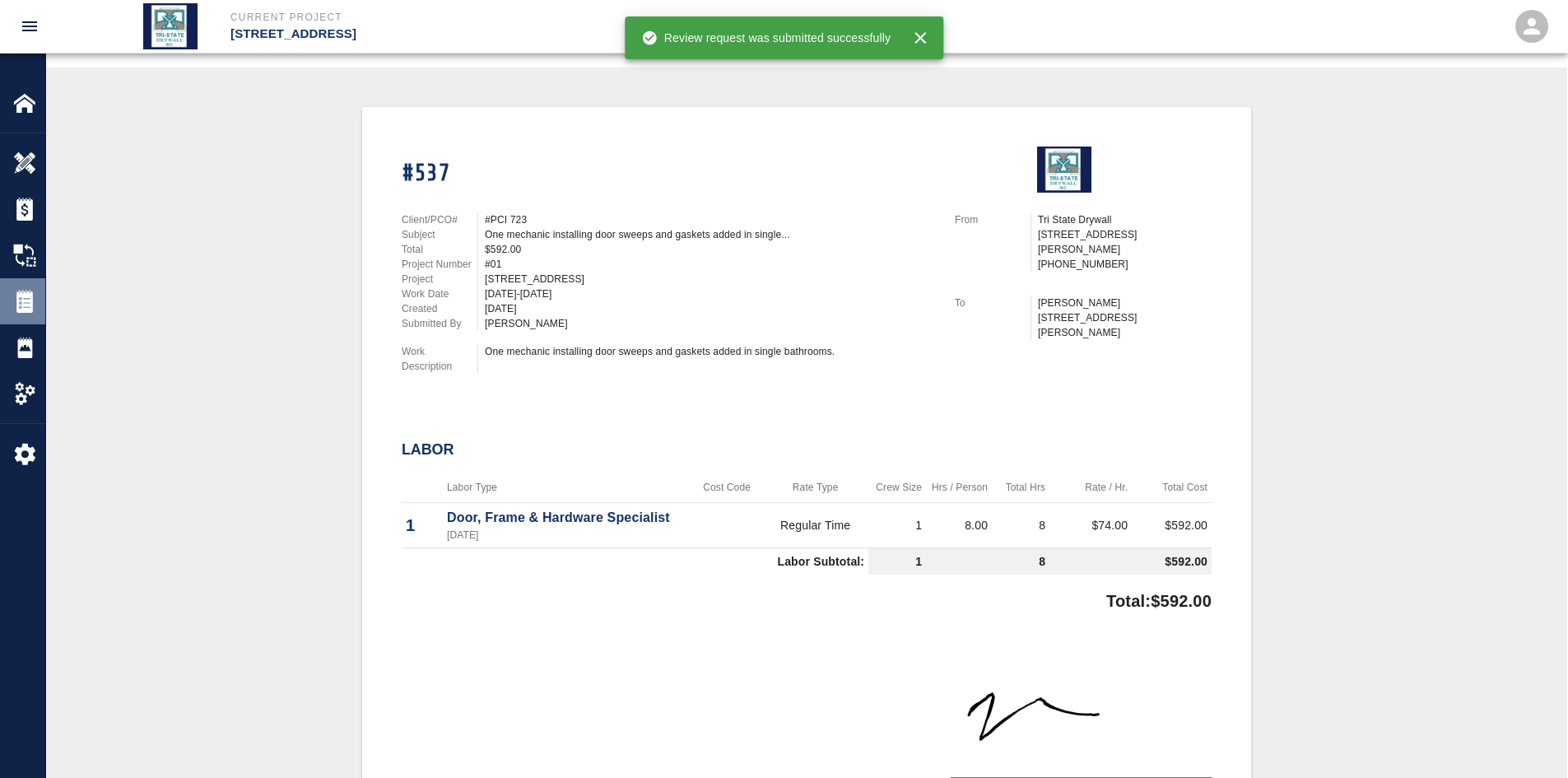
click at [21, 297] on img at bounding box center [25, 301] width 23 height 23
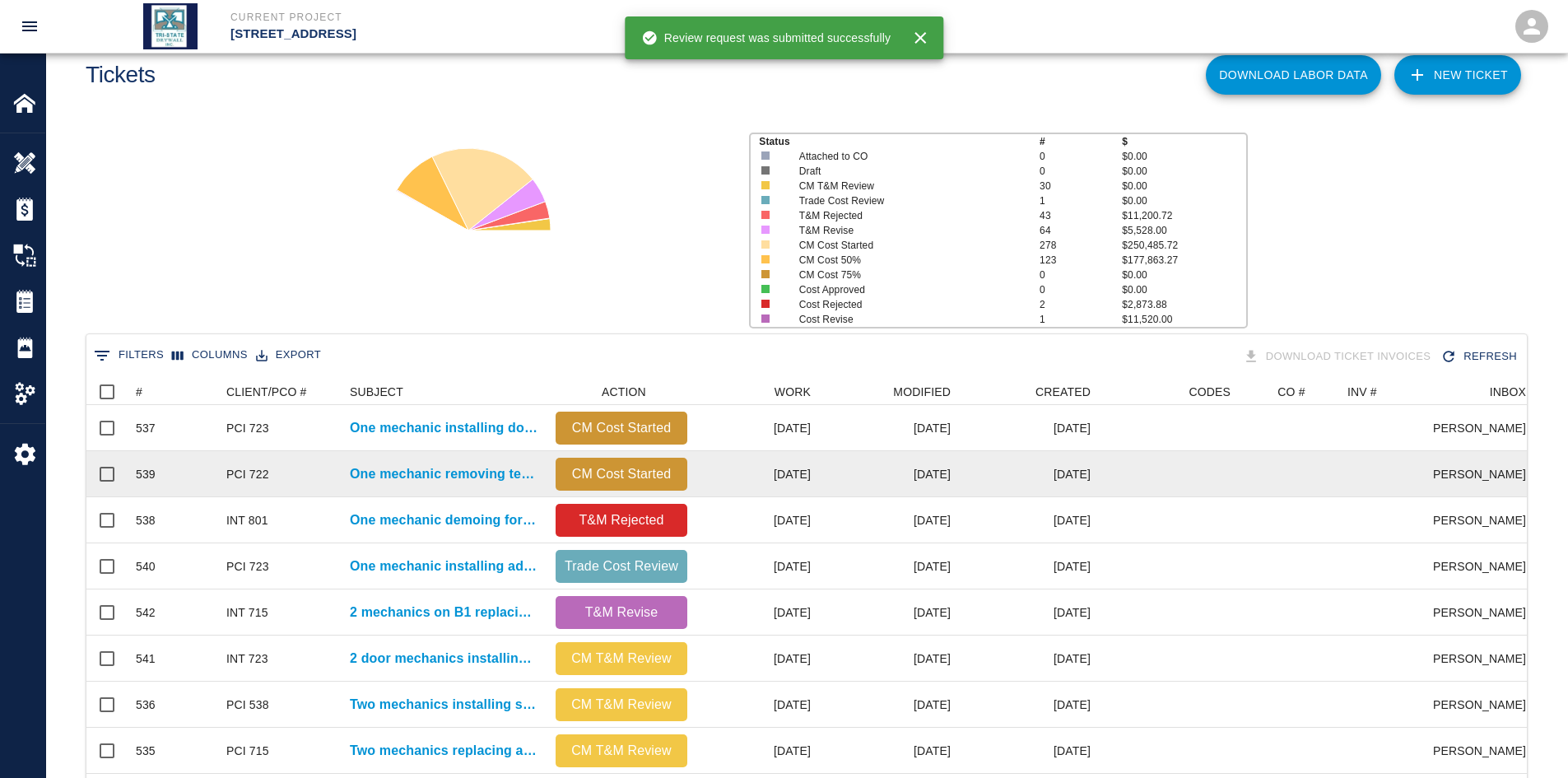
scroll to position [110, 0]
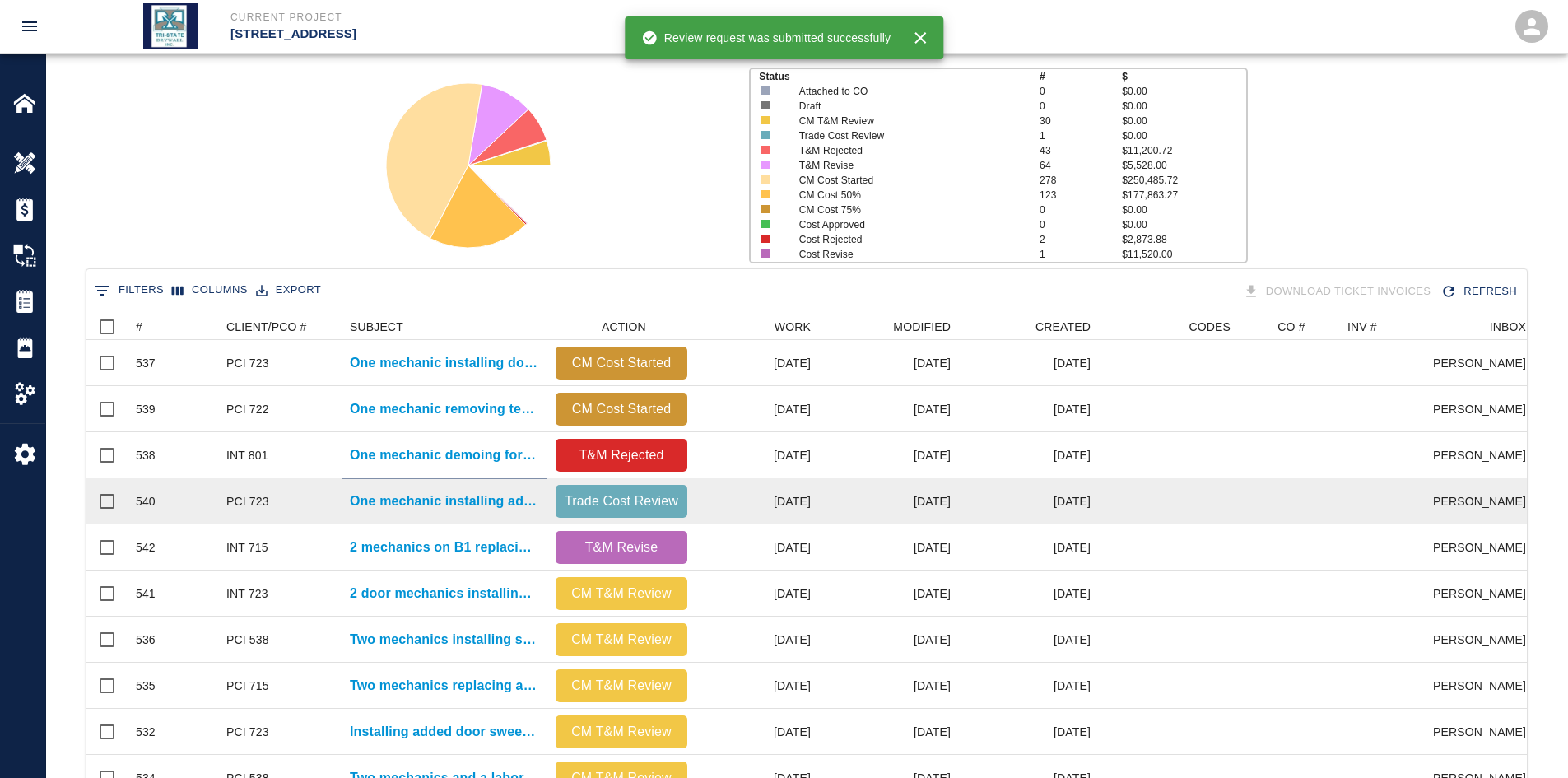
click at [511, 496] on p "One mechanic installing added door sweeps and gaskets on single..." at bounding box center [444, 501] width 189 height 20
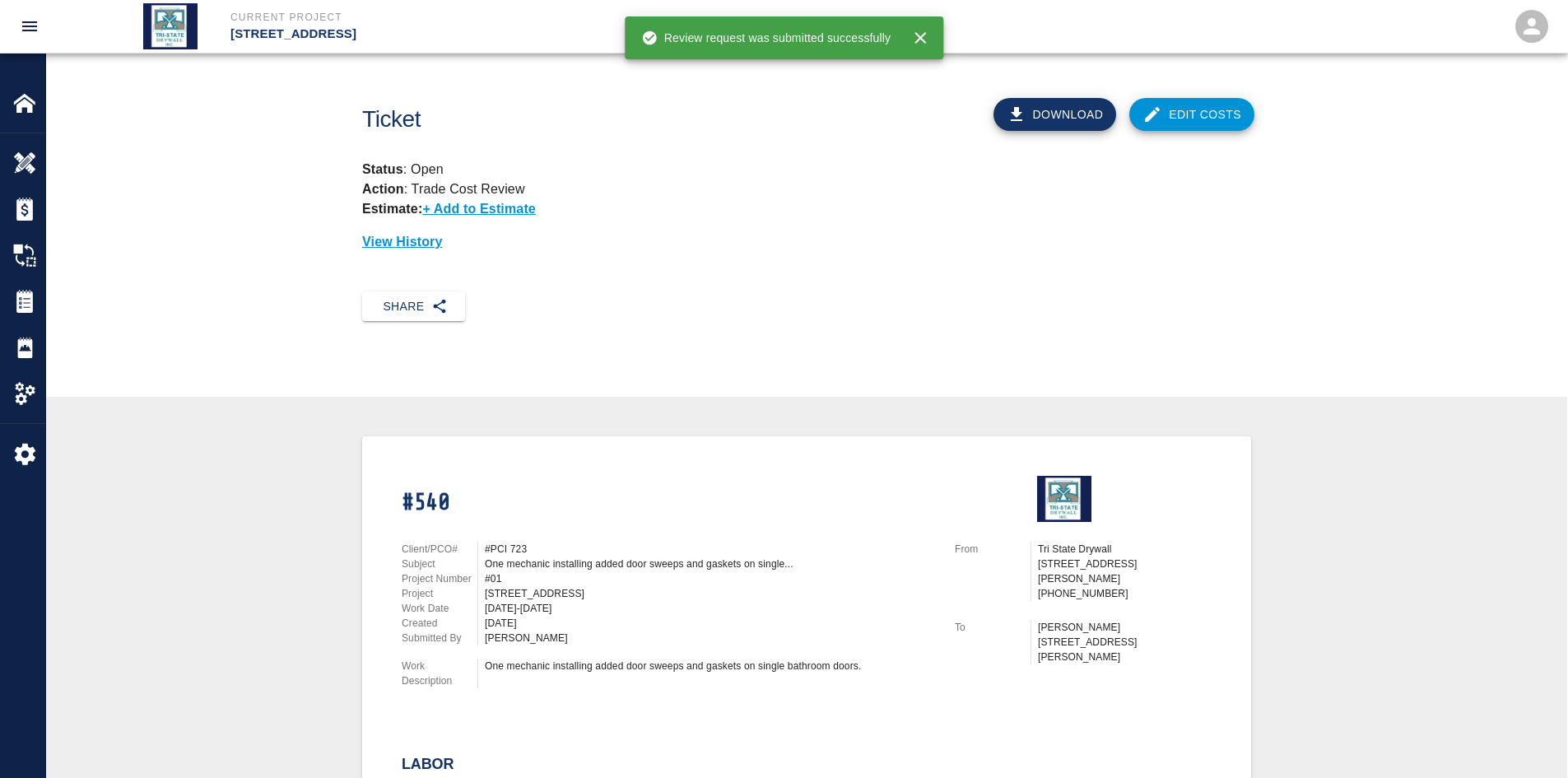
click at [1173, 120] on link "Edit Costs" at bounding box center [1191, 115] width 125 height 33
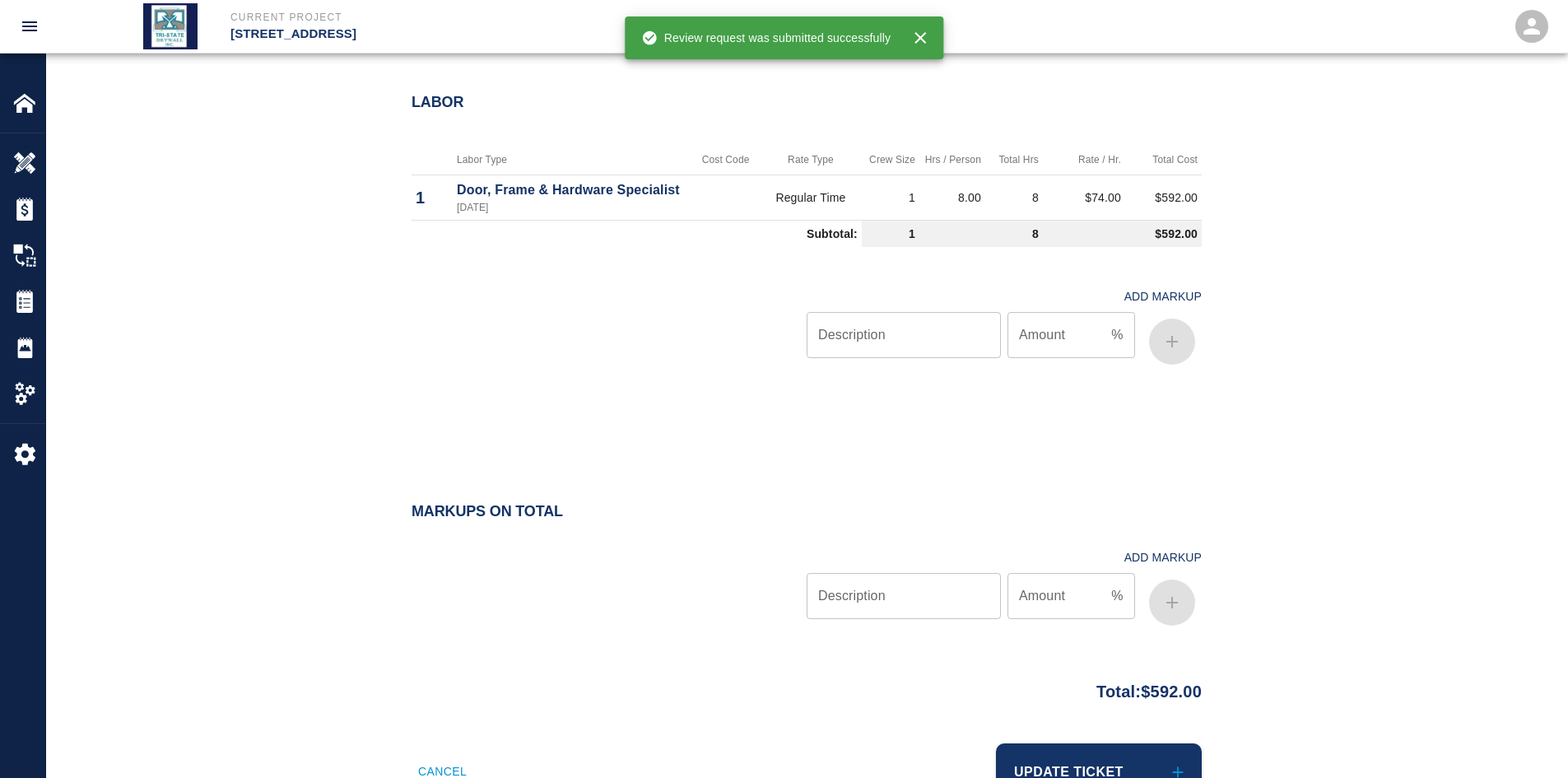
scroll to position [845, 0]
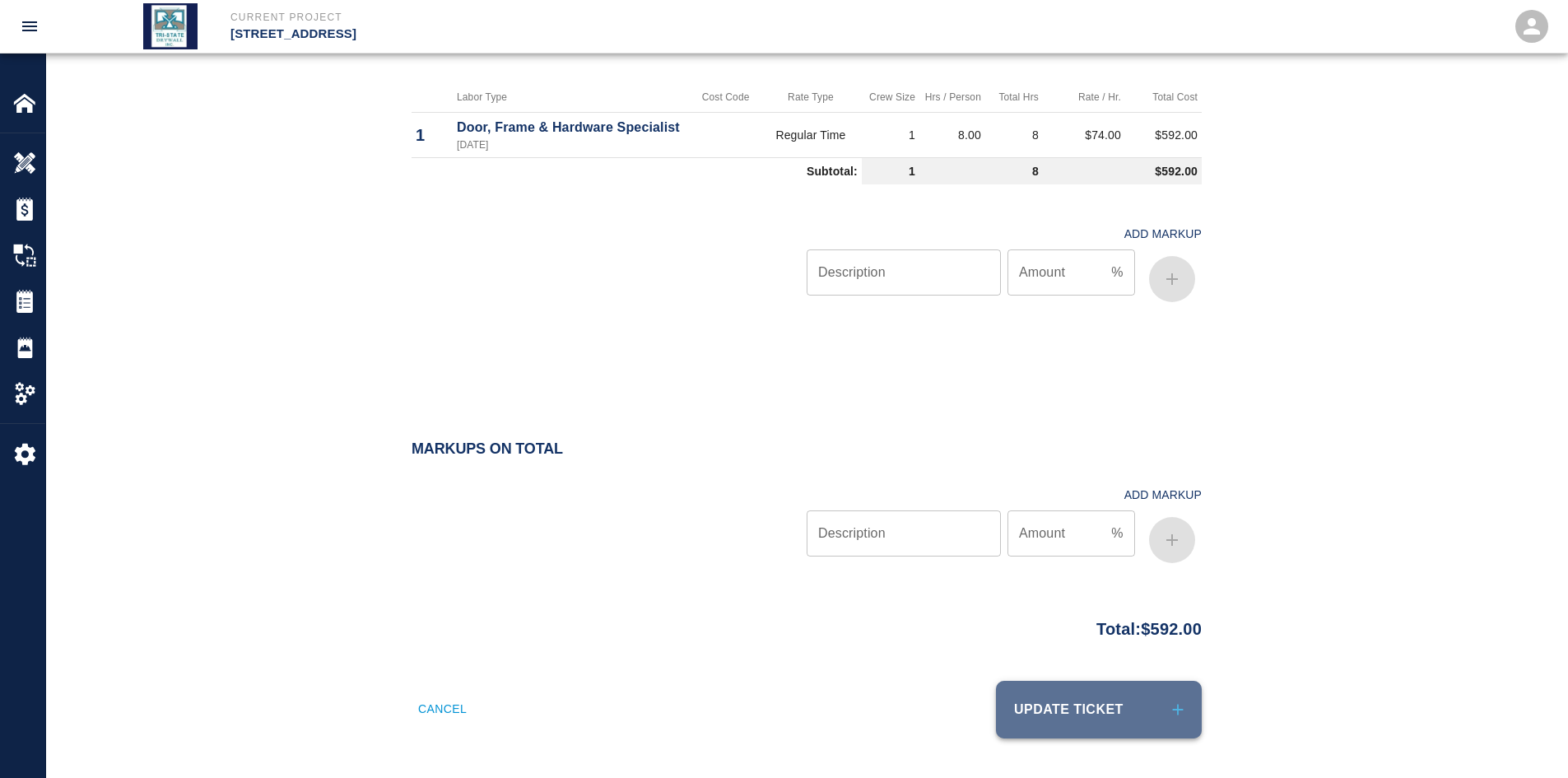
click at [1020, 714] on button "Update Ticket" at bounding box center [1099, 709] width 206 height 58
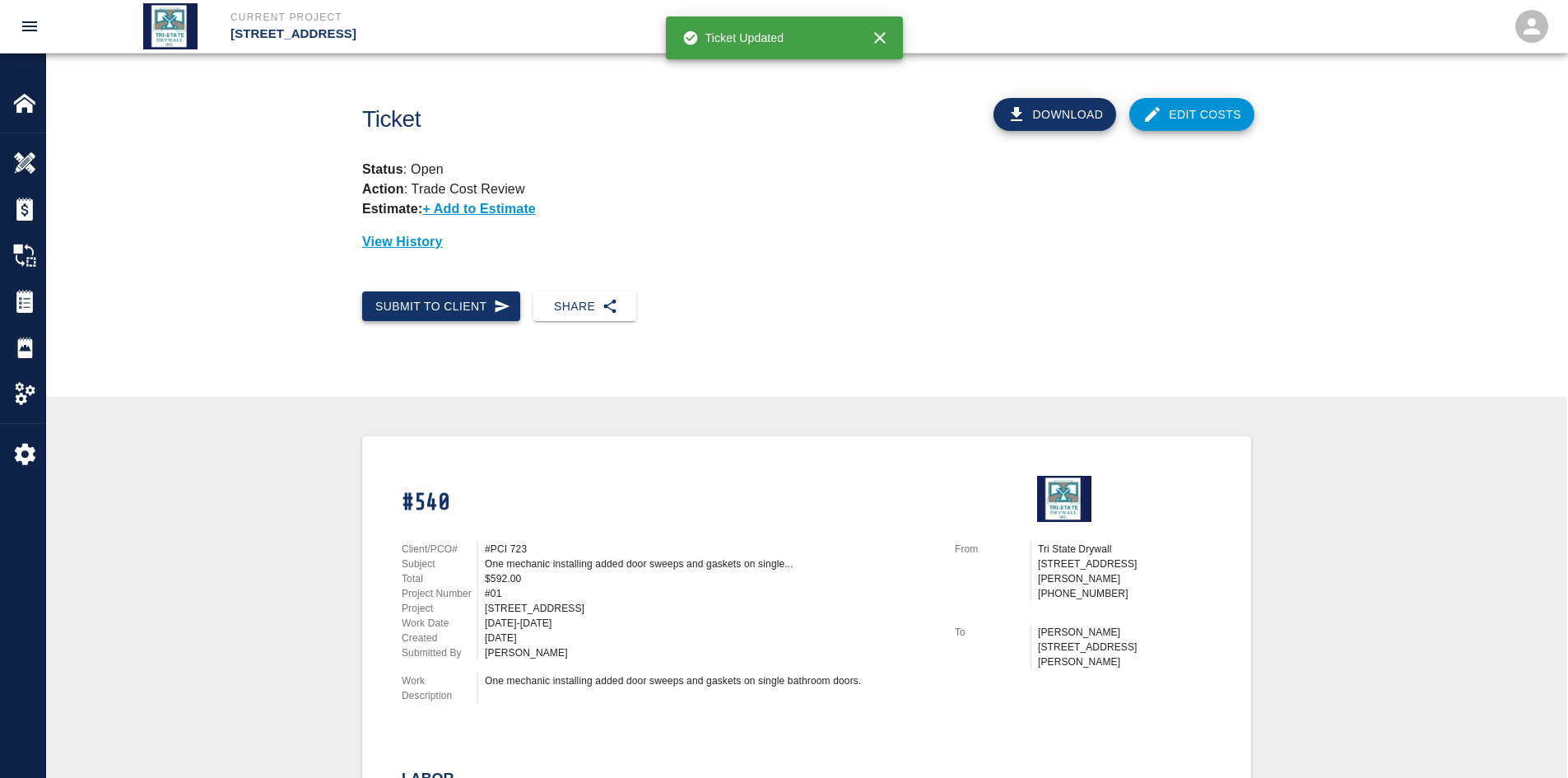
click at [477, 301] on button "Submit to Client" at bounding box center [440, 306] width 158 height 31
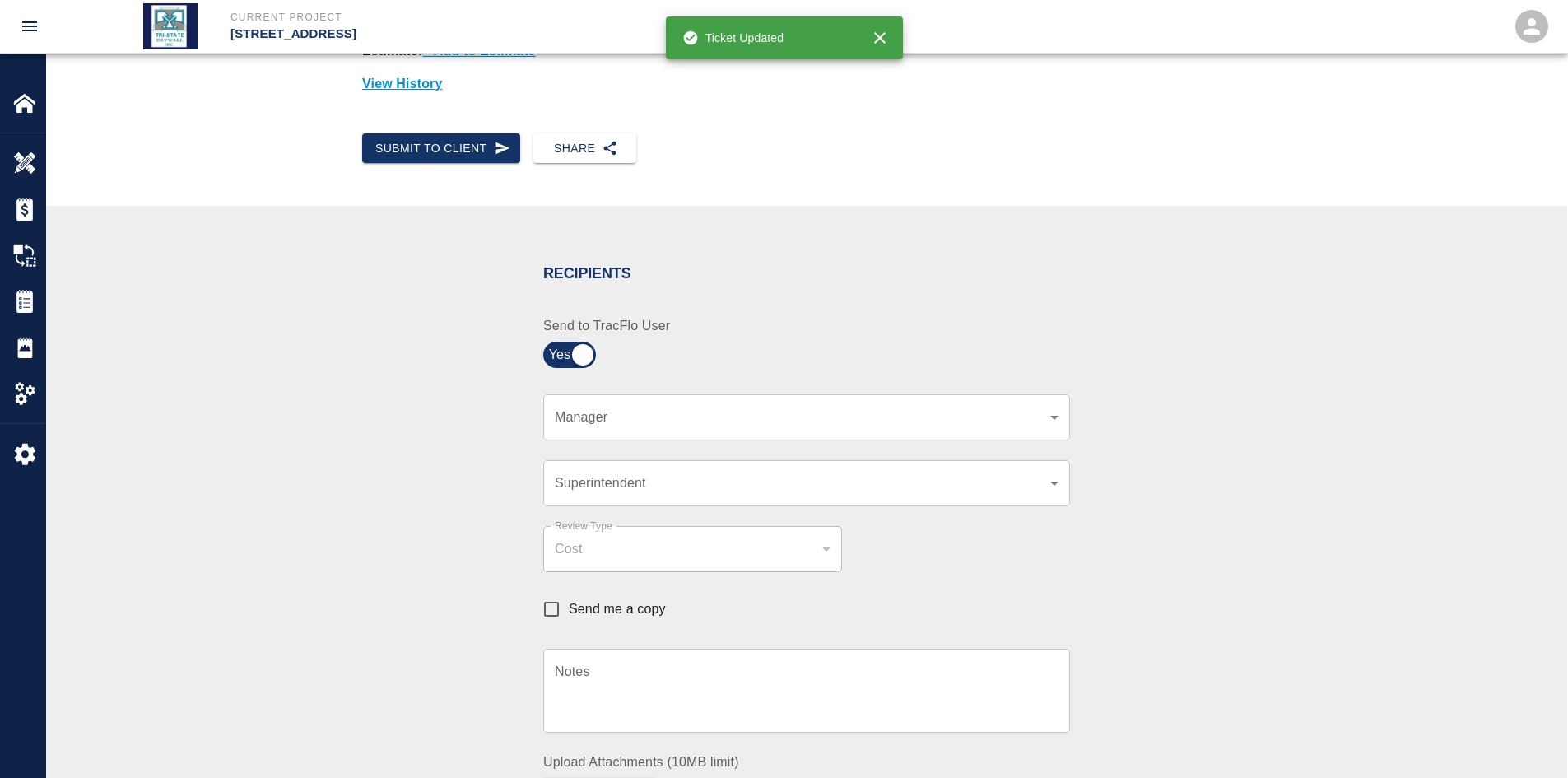
scroll to position [164, 0]
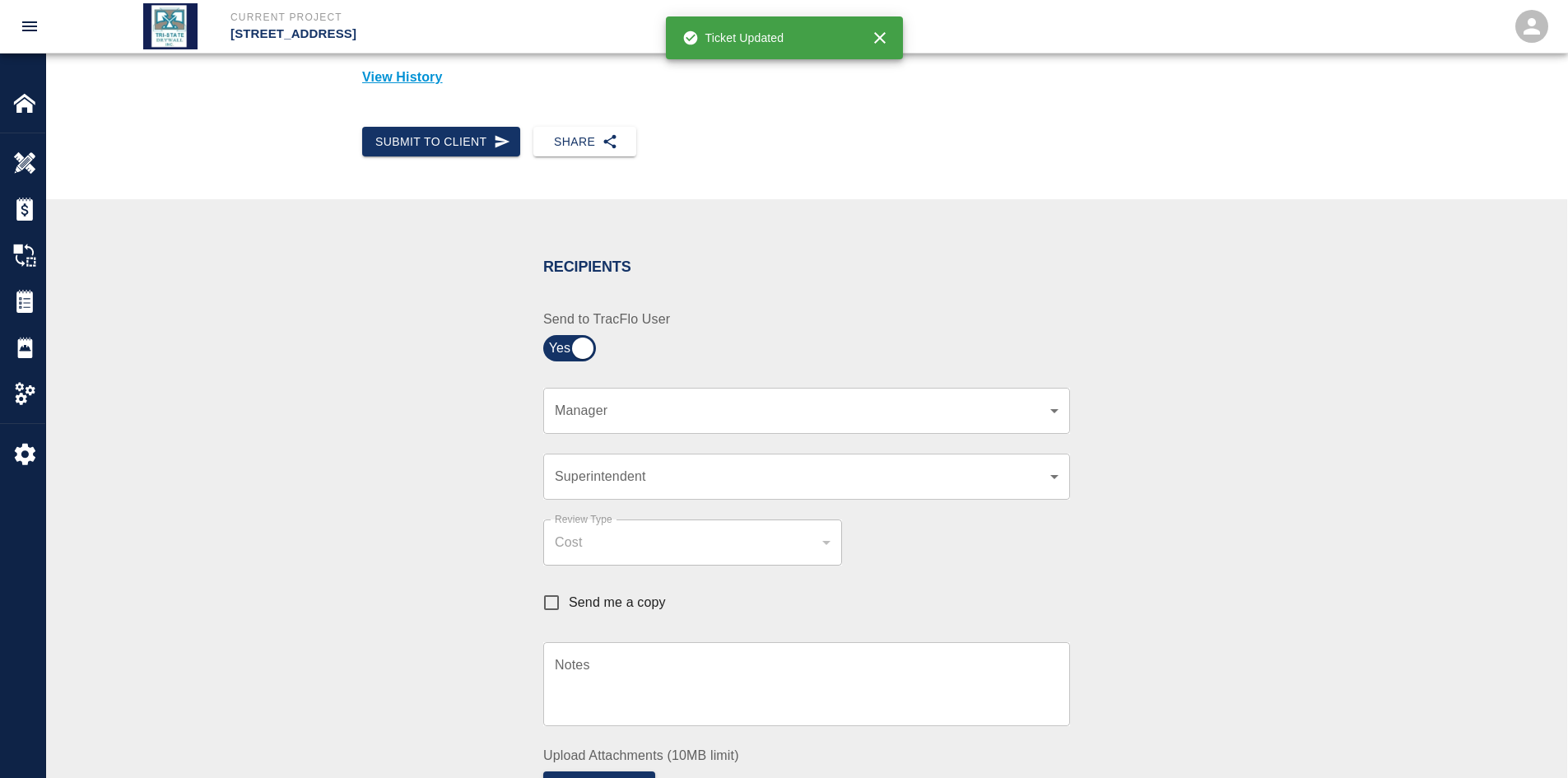
click at [1055, 406] on body "Current Project [STREET_ADDRESS] Home [STREET_ADDRESS] Overview Estimates Chang…" at bounding box center [784, 225] width 1568 height 778
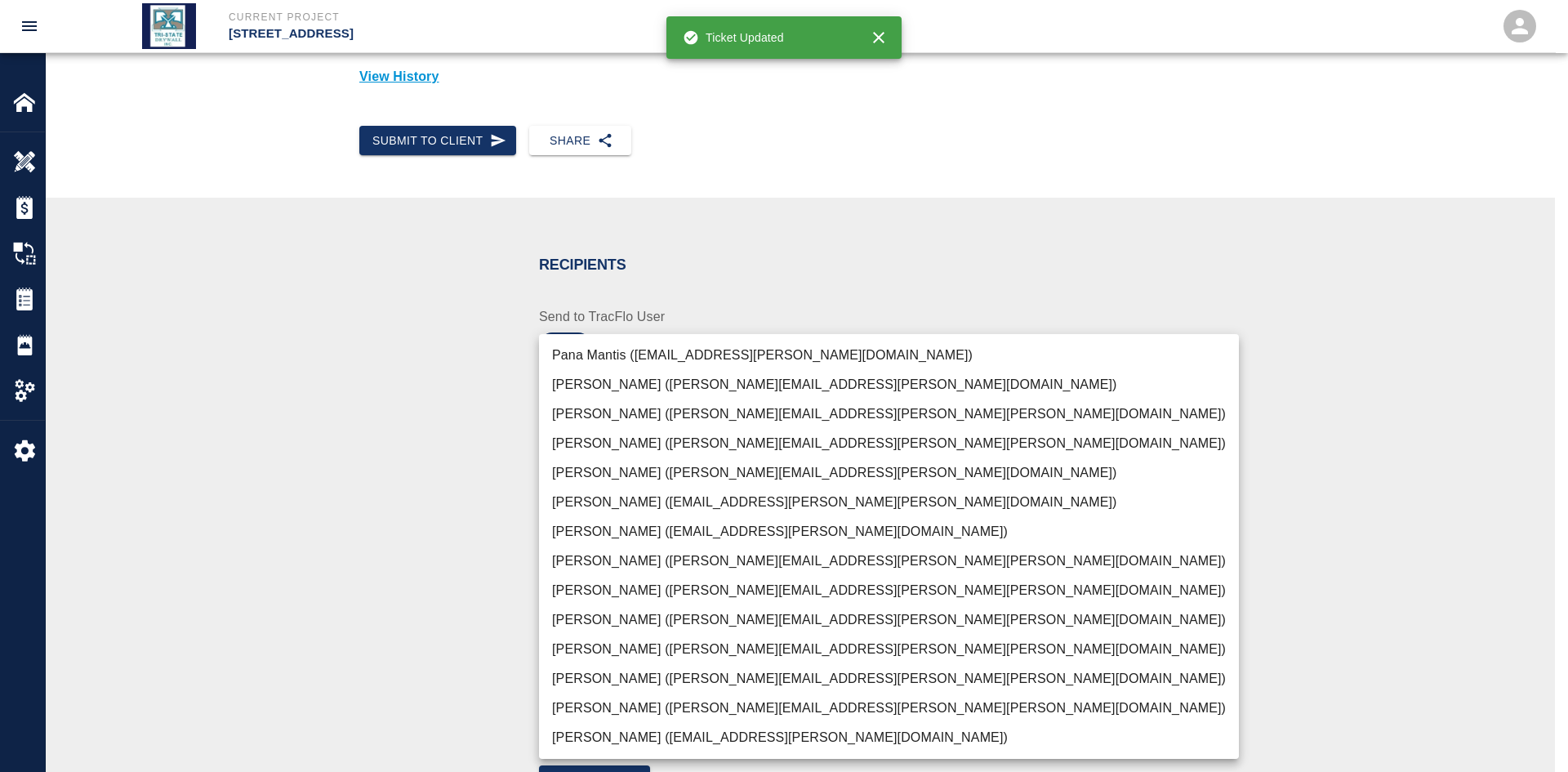
drag, startPoint x: 612, startPoint y: 710, endPoint x: 577, endPoint y: 699, distance: 36.7
click at [612, 709] on li "[PERSON_NAME] ([PERSON_NAME][EMAIL_ADDRESS][PERSON_NAME][PERSON_NAME][DOMAIN_NA…" at bounding box center [889, 708] width 700 height 30
type input "f2151df9-a33d-4239-98b3-85d2c5195f79"
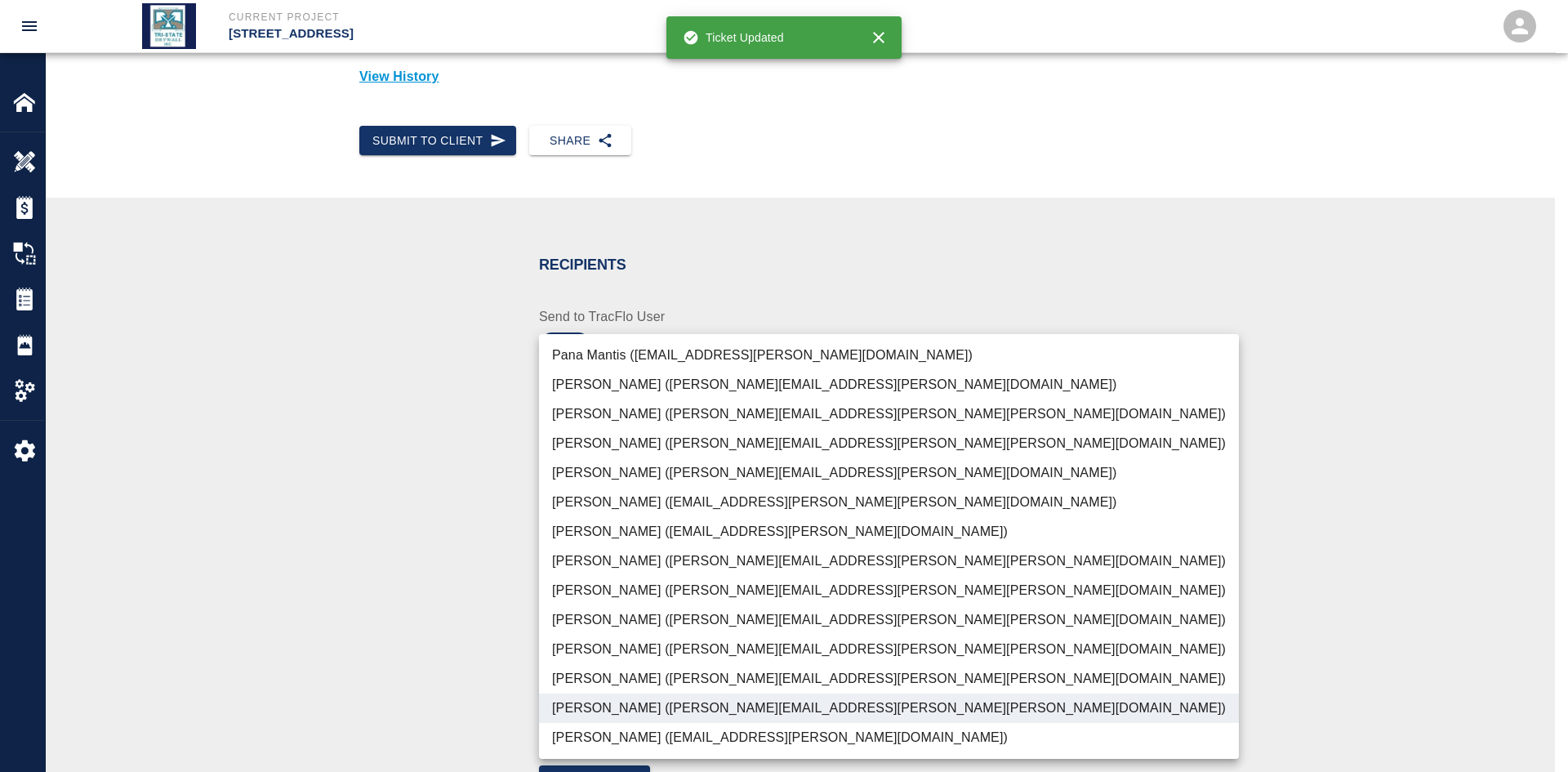
click at [468, 669] on div at bounding box center [784, 386] width 1568 height 772
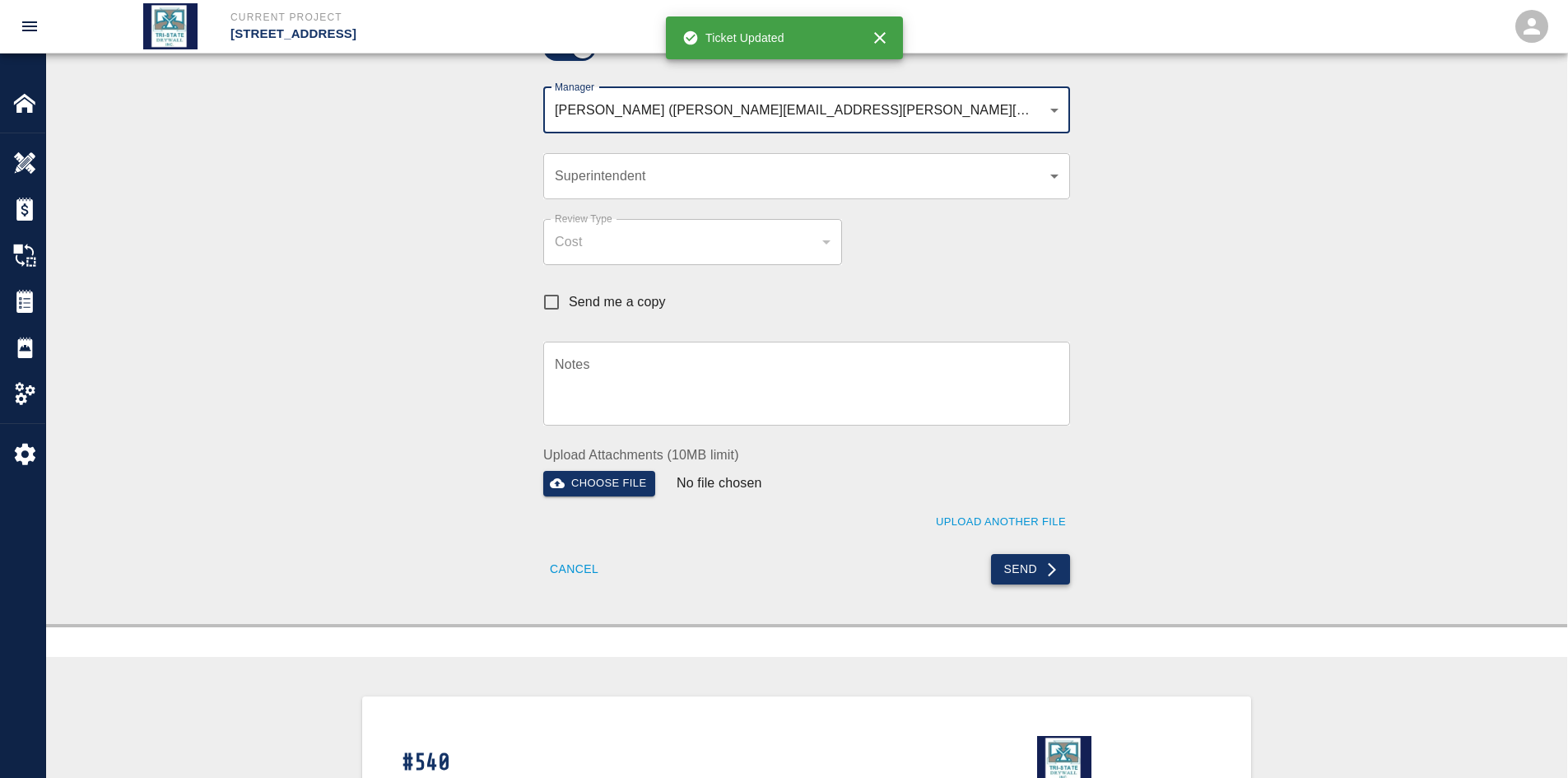
scroll to position [494, 0]
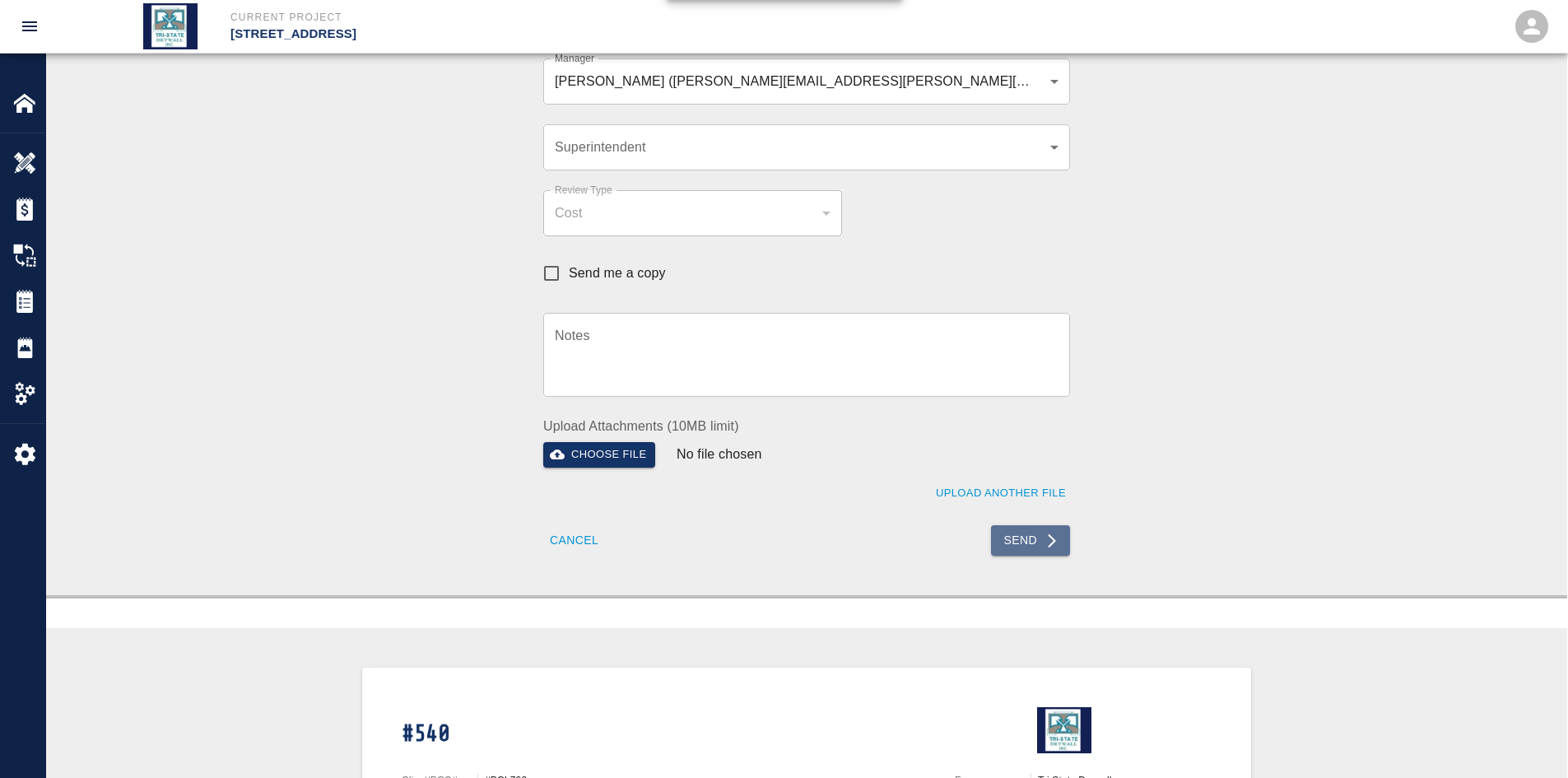
click at [1040, 541] on button "Send" at bounding box center [1031, 540] width 80 height 31
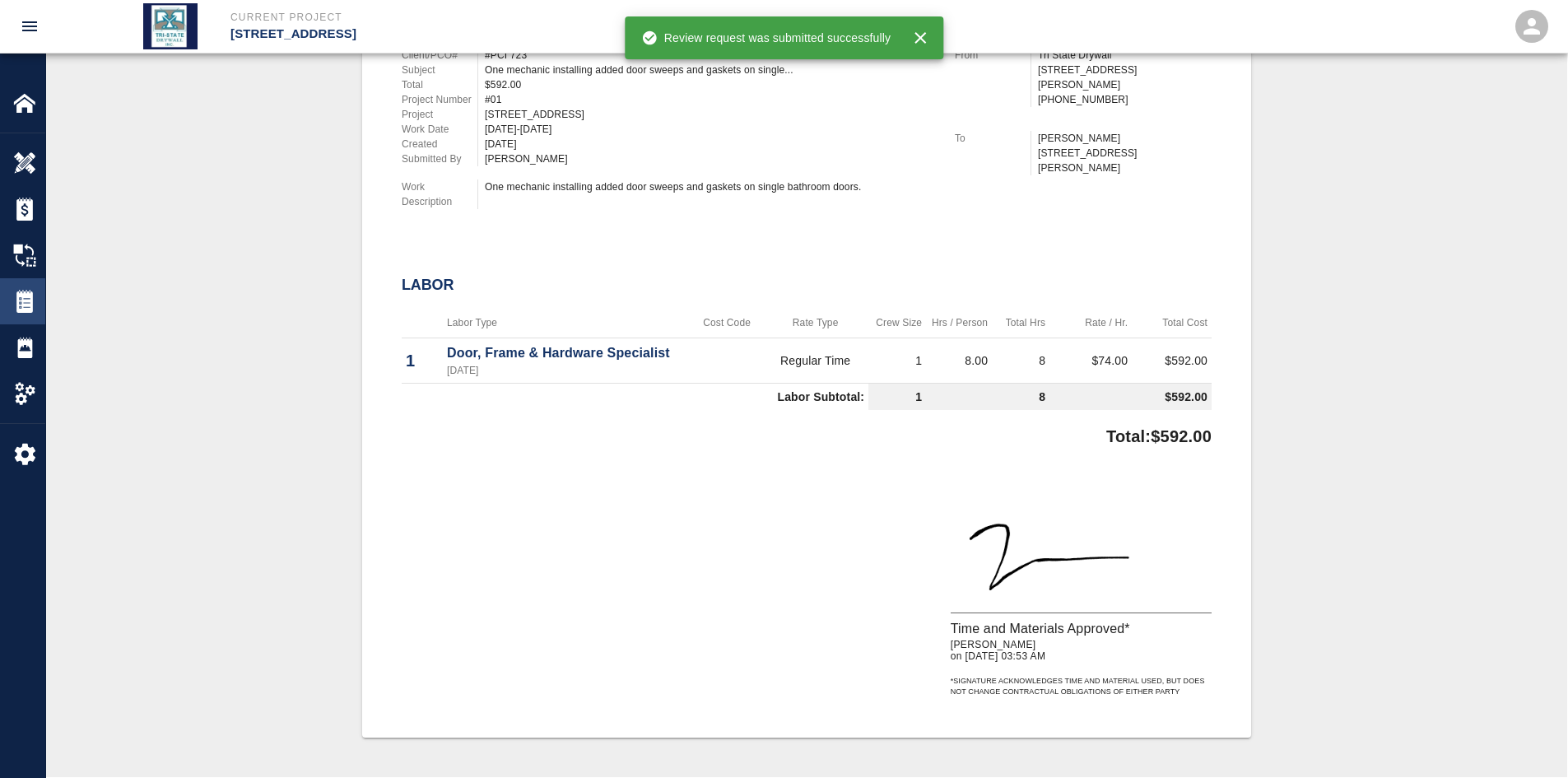
click at [26, 302] on img at bounding box center [25, 301] width 23 height 23
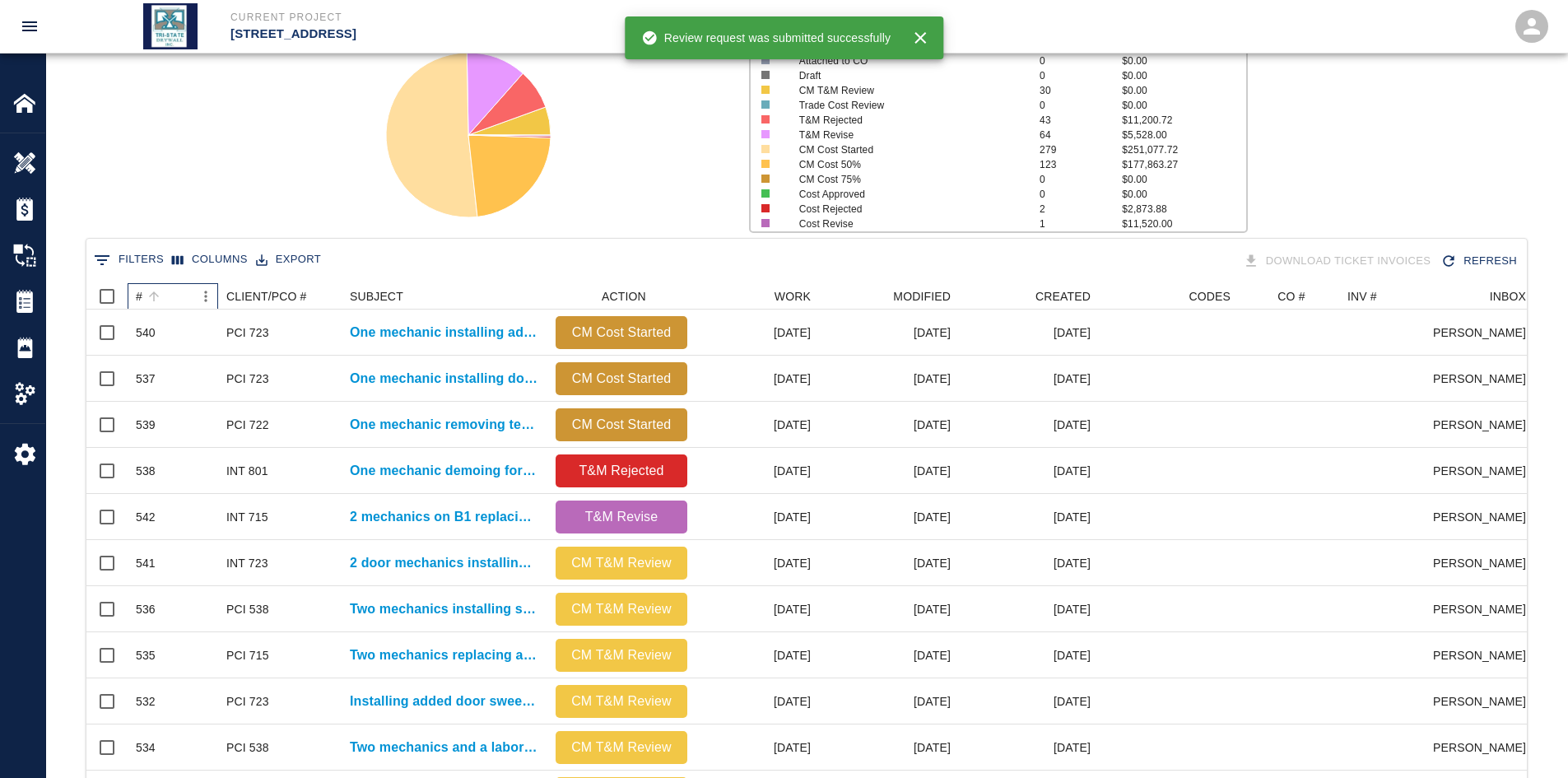
click at [142, 298] on div "#" at bounding box center [154, 296] width 23 height 23
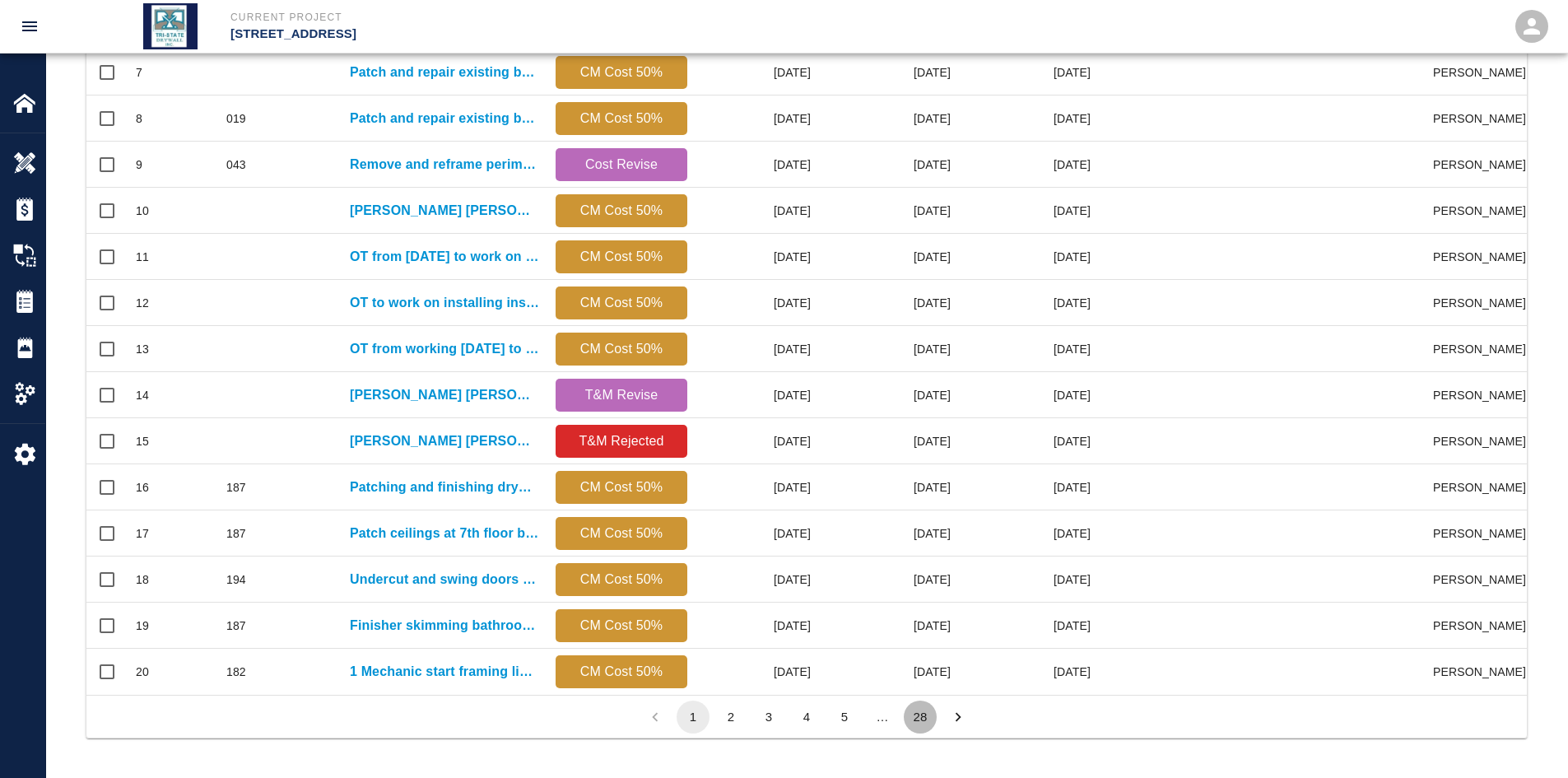
click at [919, 719] on button "28" at bounding box center [920, 717] width 33 height 33
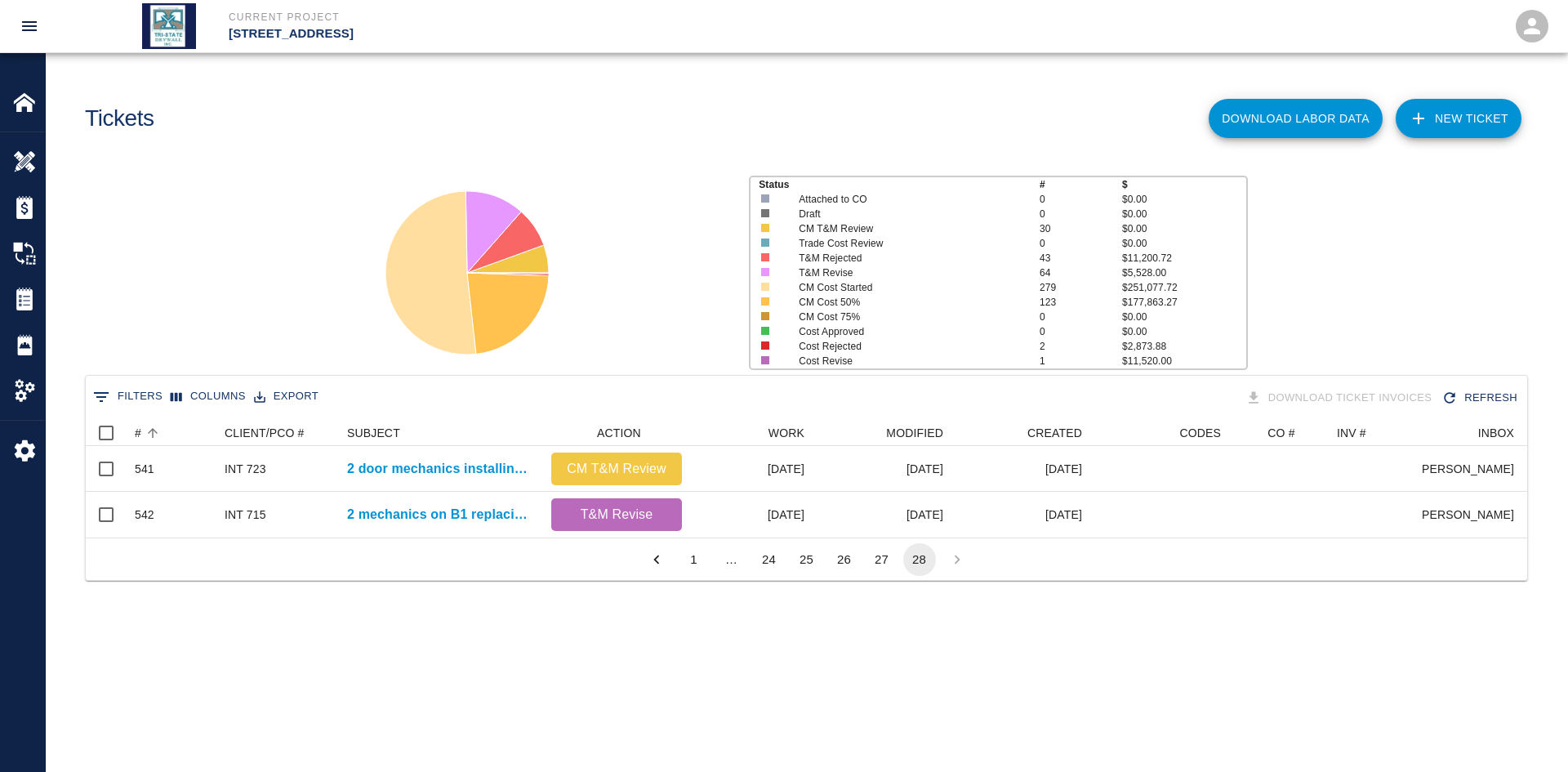
click at [884, 576] on button "27" at bounding box center [882, 560] width 33 height 33
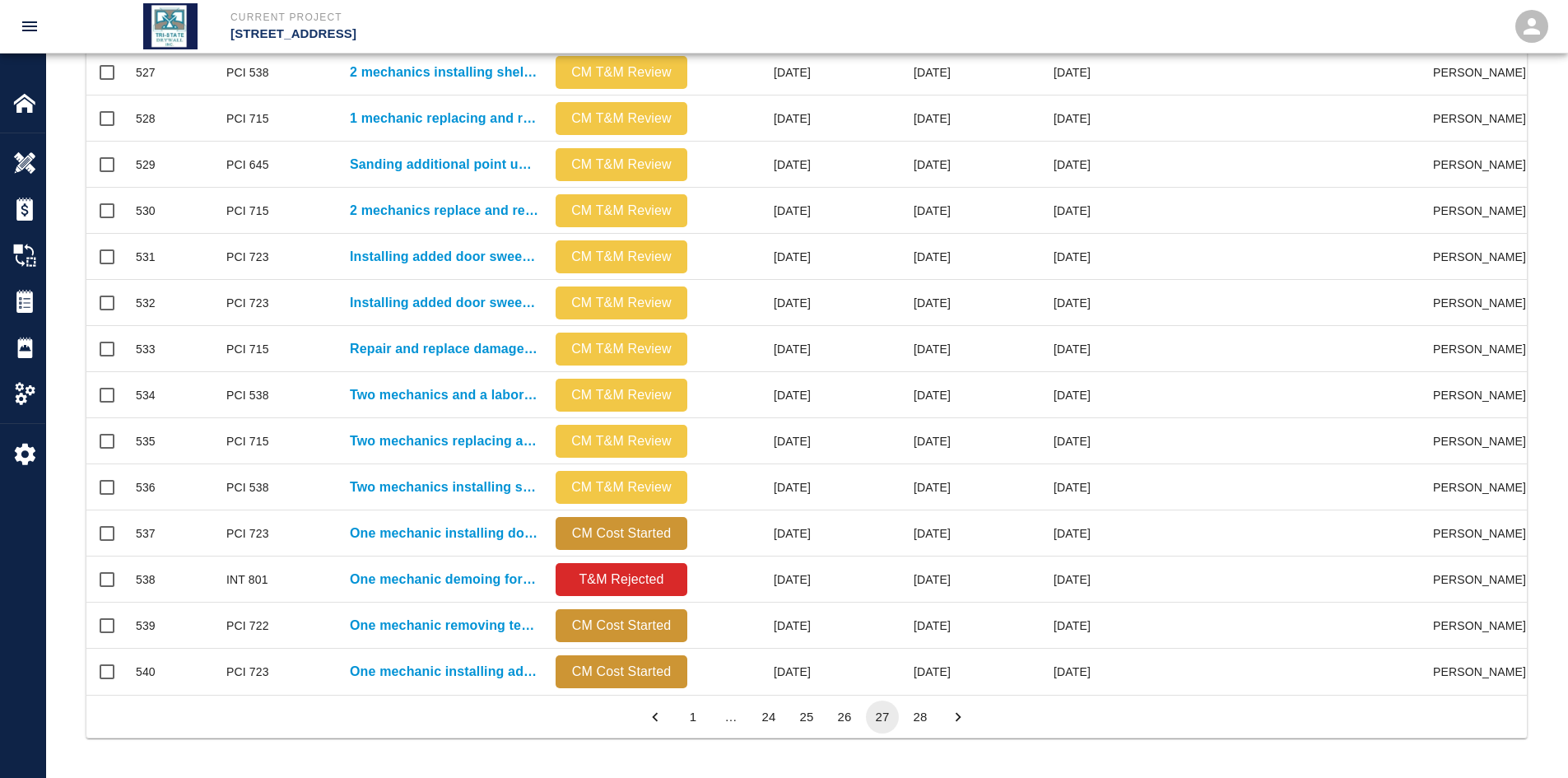
click at [844, 709] on button "26" at bounding box center [844, 717] width 33 height 33
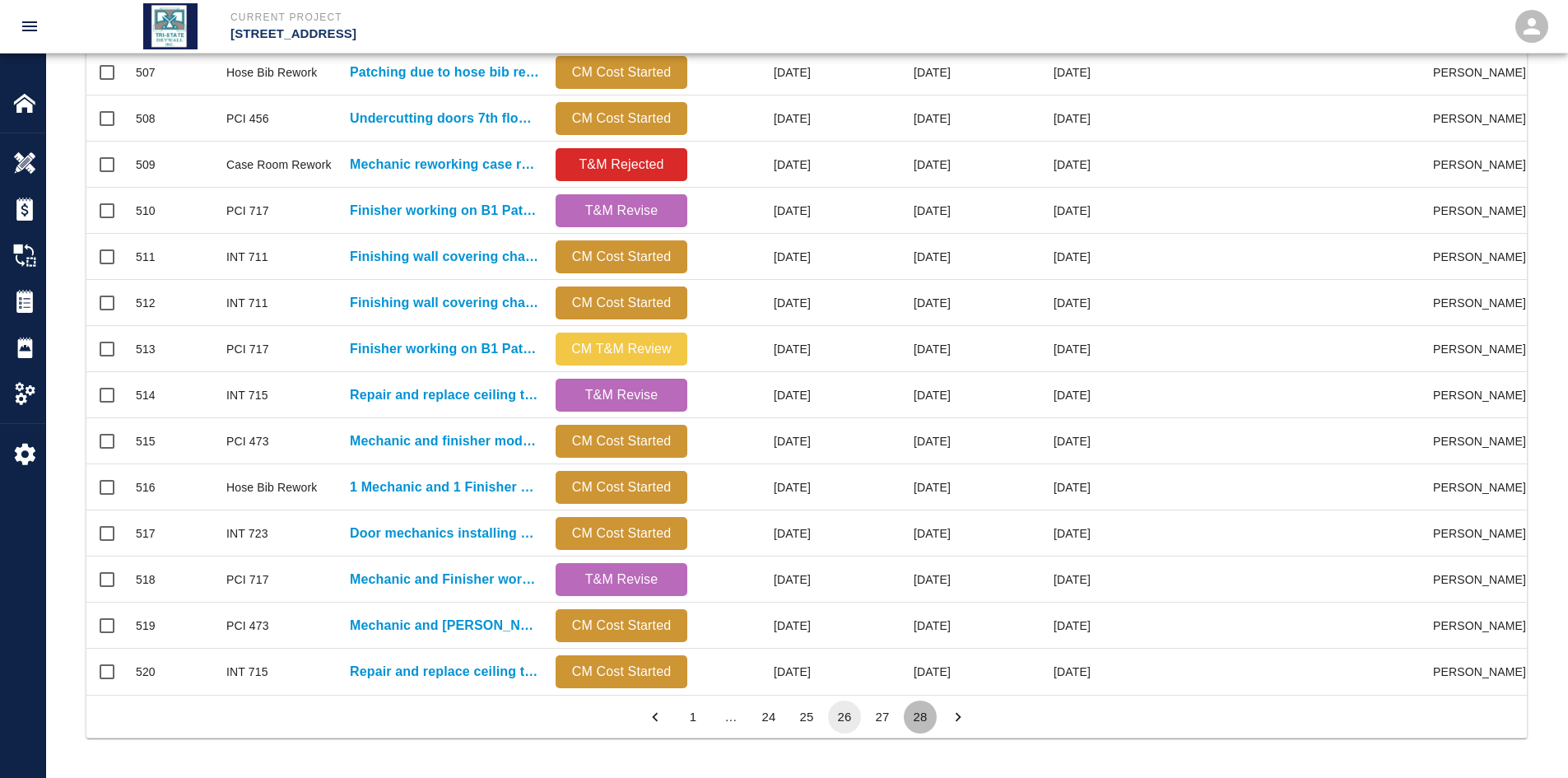
click at [927, 715] on button "28" at bounding box center [920, 717] width 33 height 33
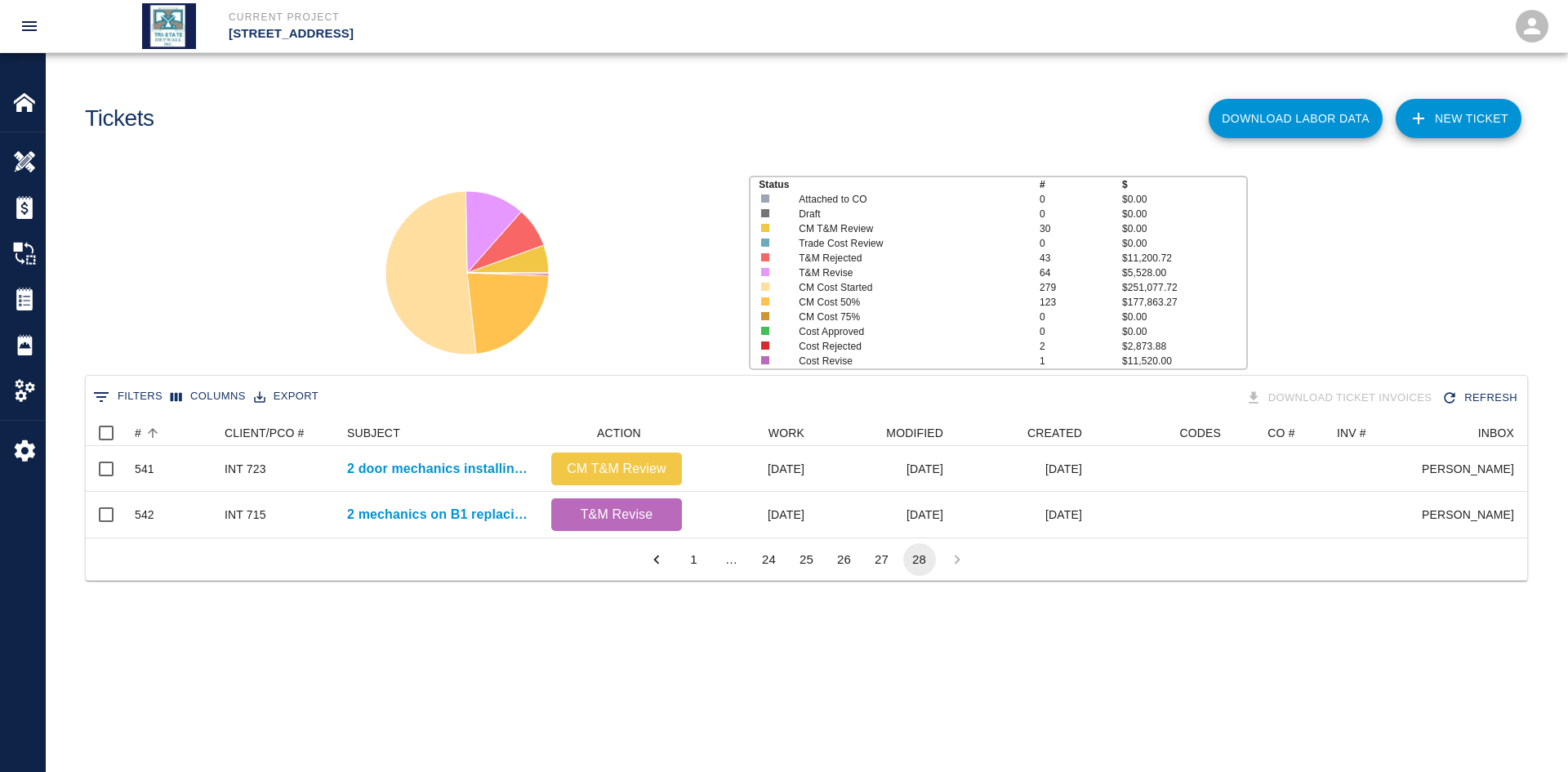
click at [694, 576] on button "1" at bounding box center [694, 560] width 33 height 33
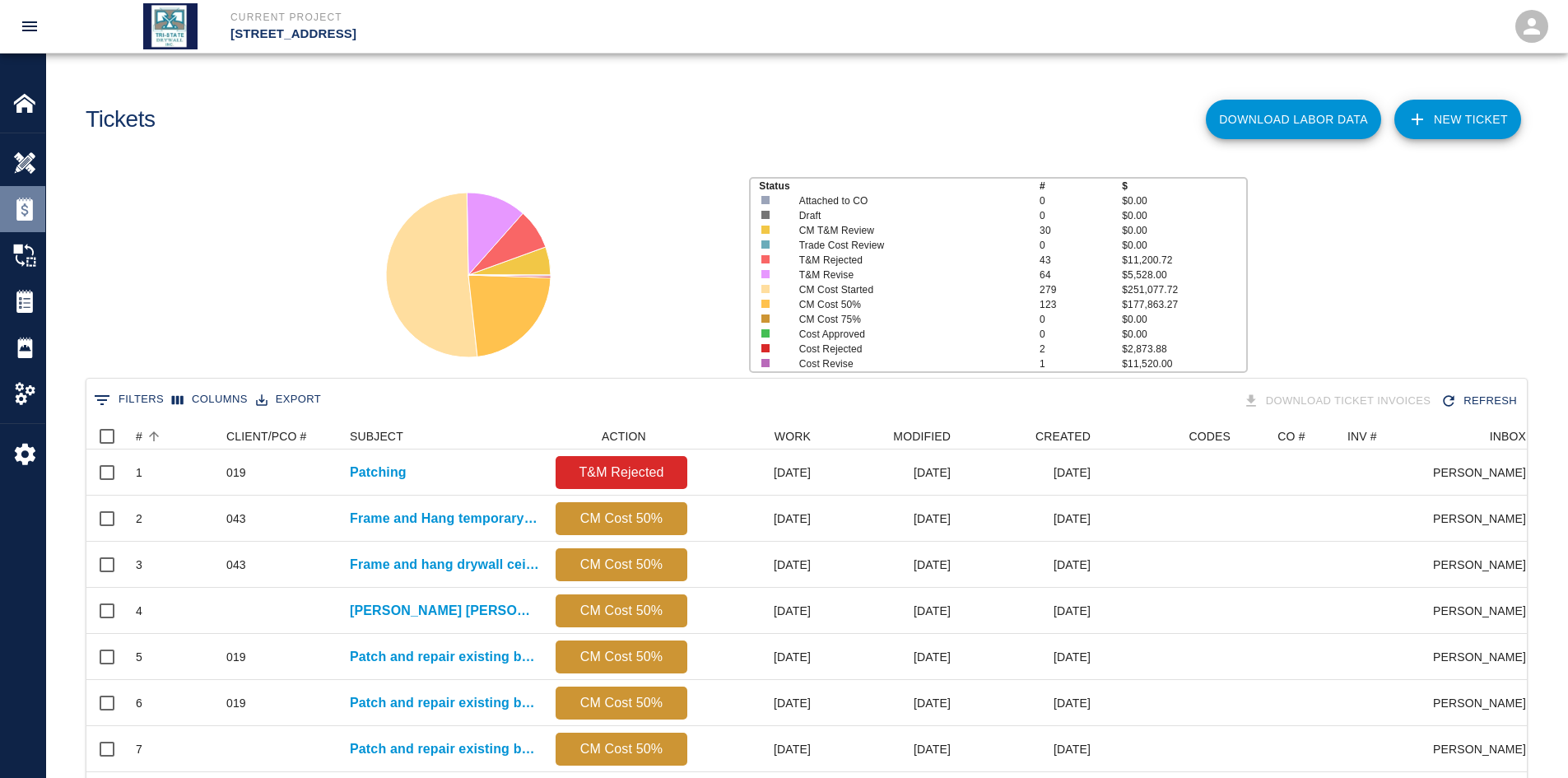
click at [31, 206] on img at bounding box center [25, 209] width 23 height 23
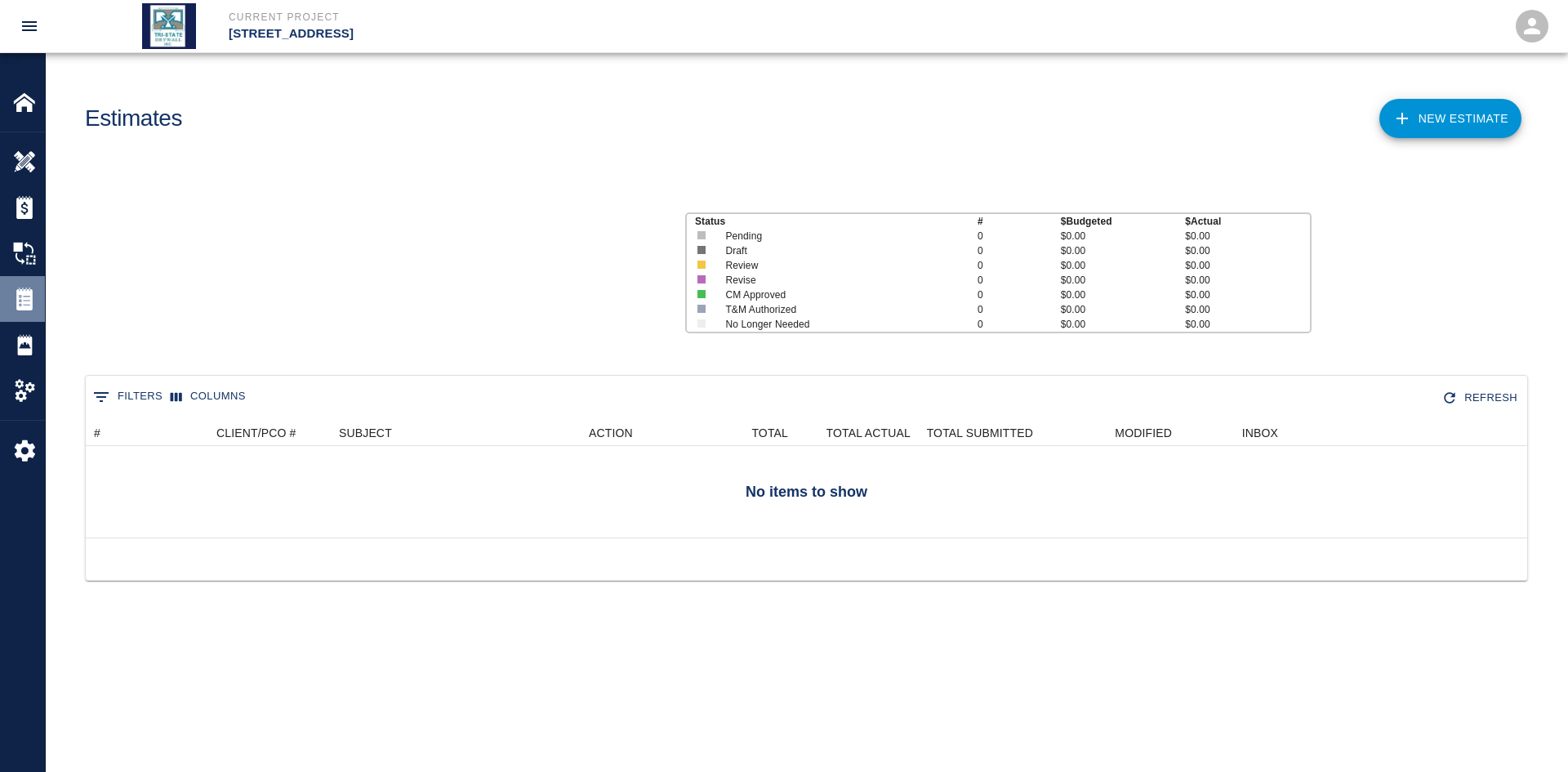
click at [20, 287] on div "Tickets" at bounding box center [22, 299] width 45 height 46
